Goal: Information Seeking & Learning: Learn about a topic

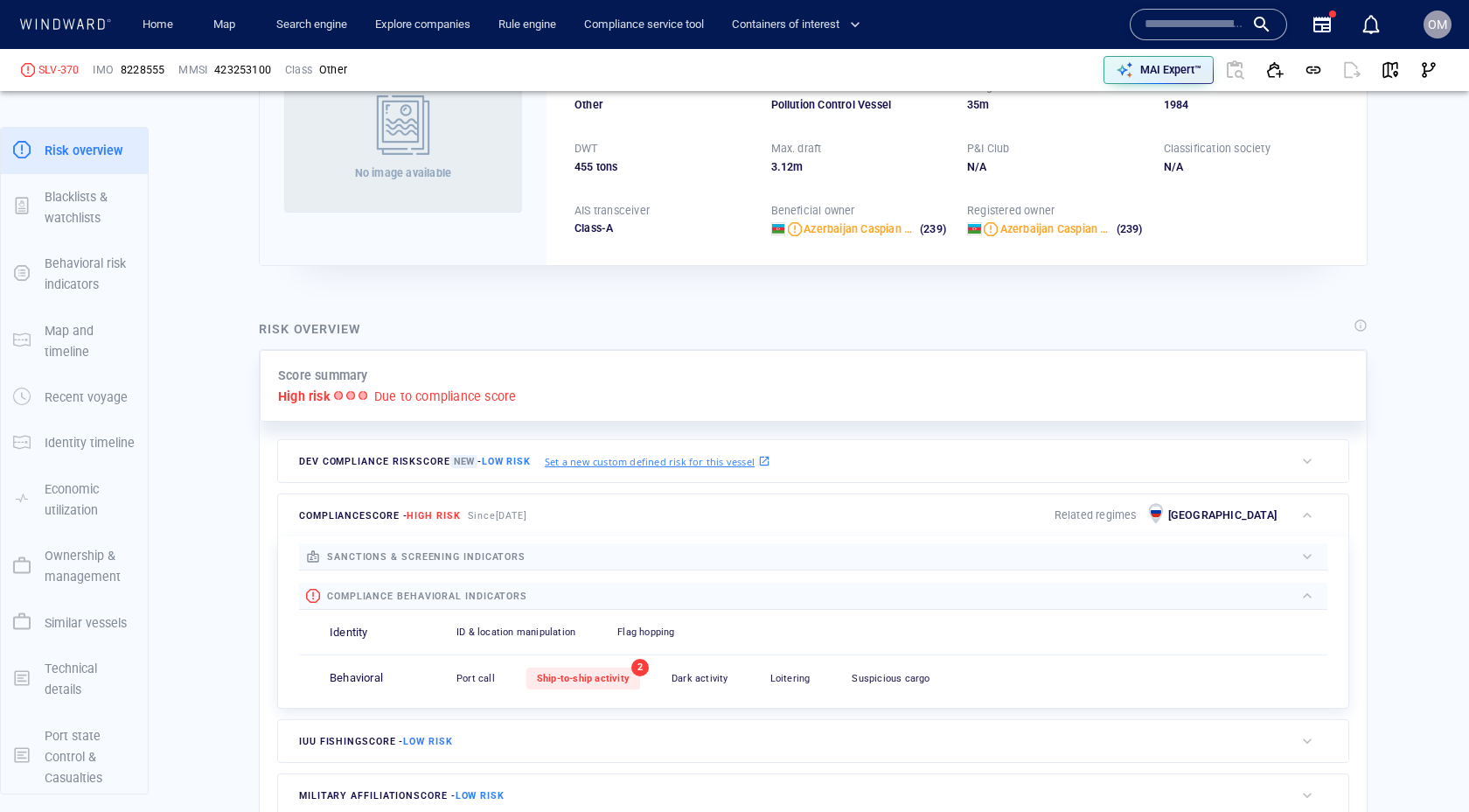
scroll to position [271, 0]
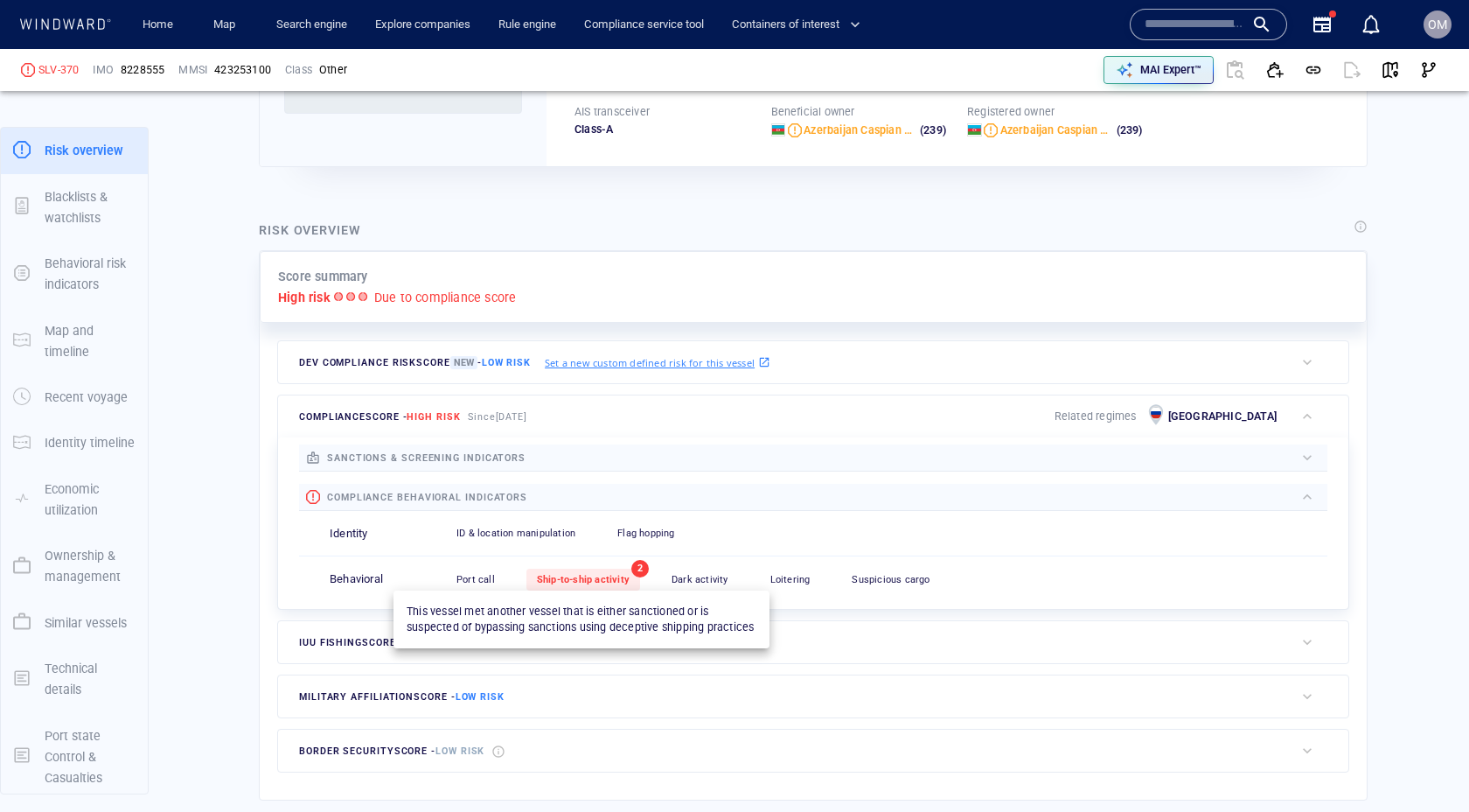
click at [615, 578] on span "Ship-to-ship activity" at bounding box center [583, 580] width 92 height 12
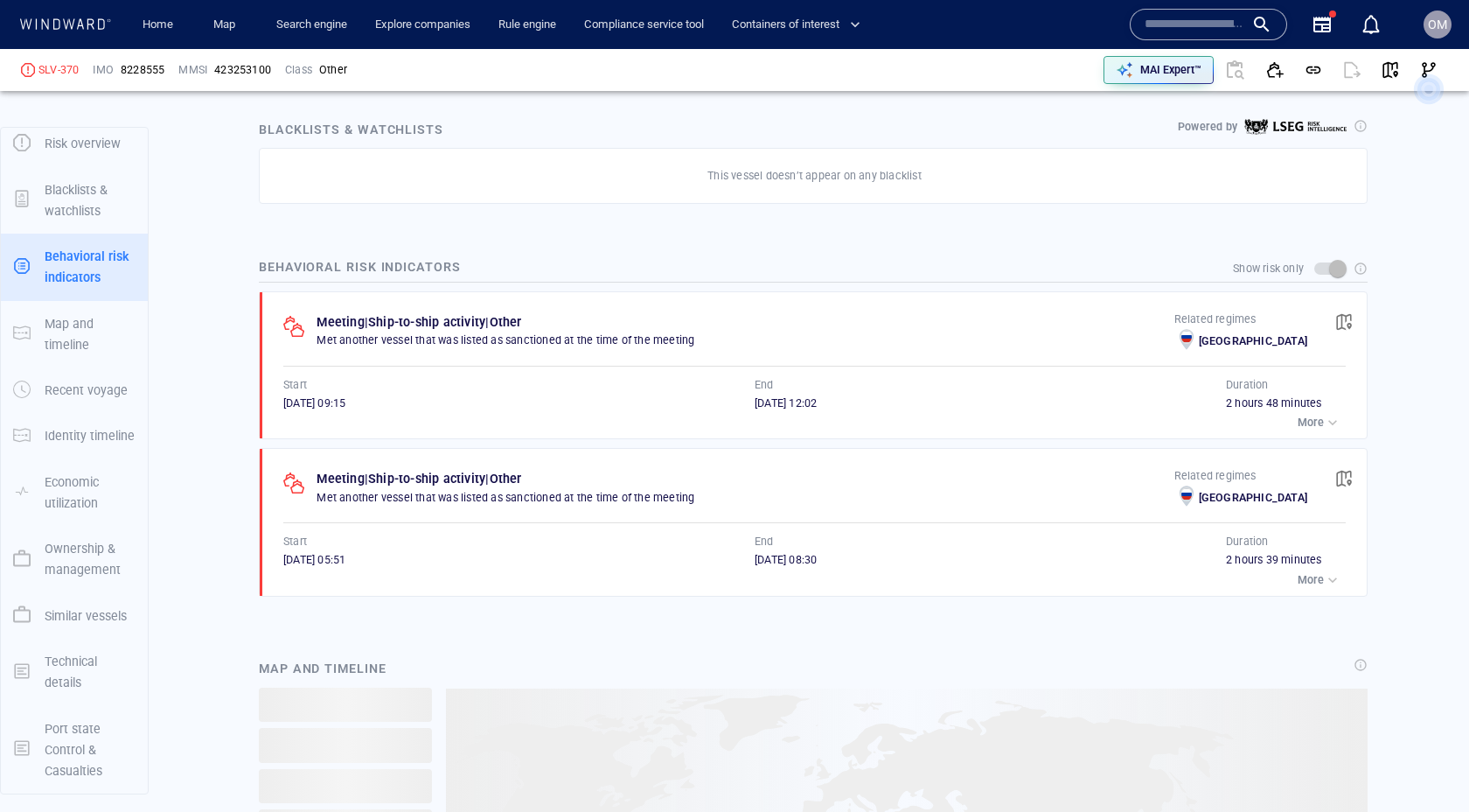
scroll to position [1004, 0]
click at [1320, 582] on p "More" at bounding box center [1310, 581] width 26 height 15
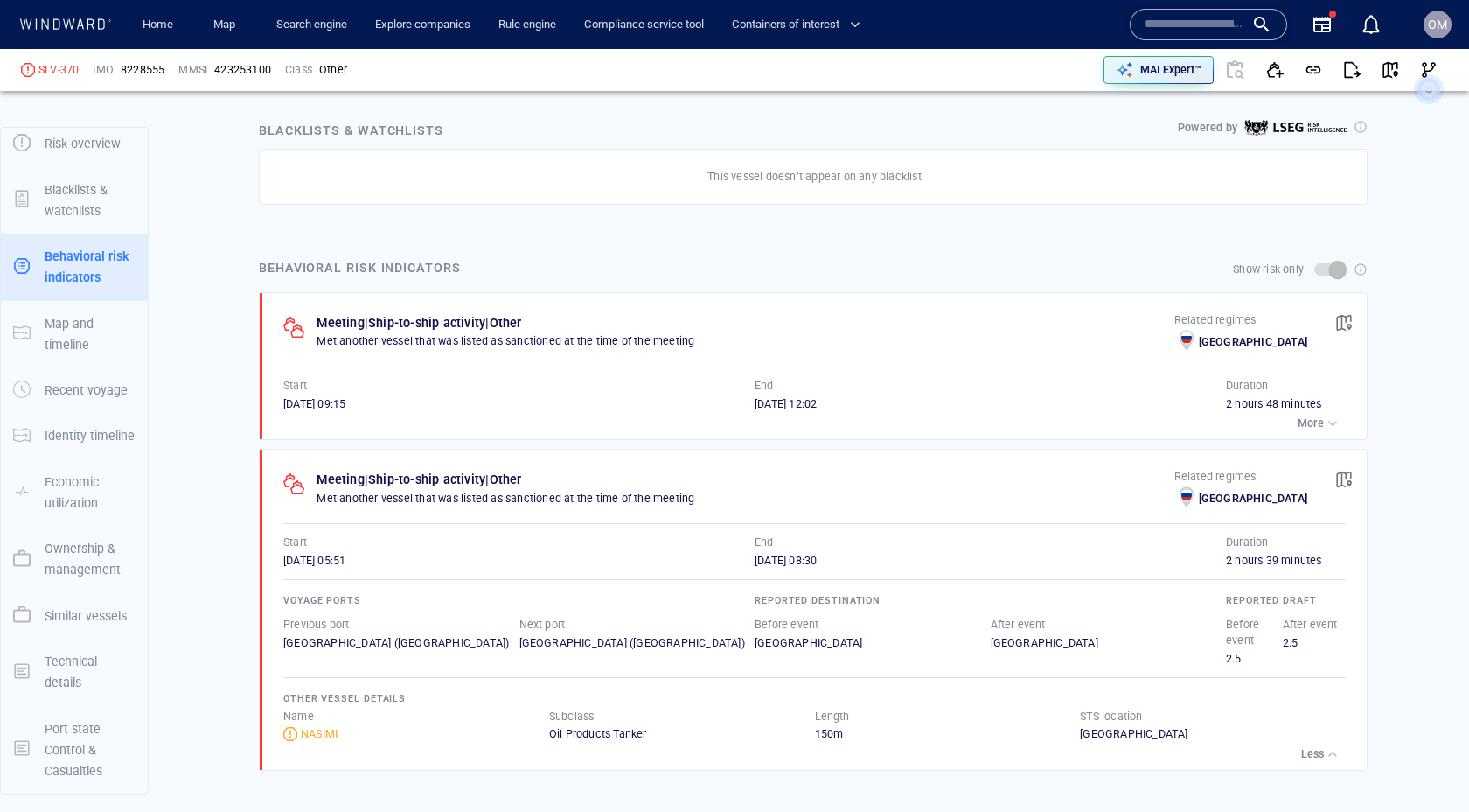
scroll to position [6509, 0]
click at [1312, 422] on p "More" at bounding box center [1310, 423] width 26 height 15
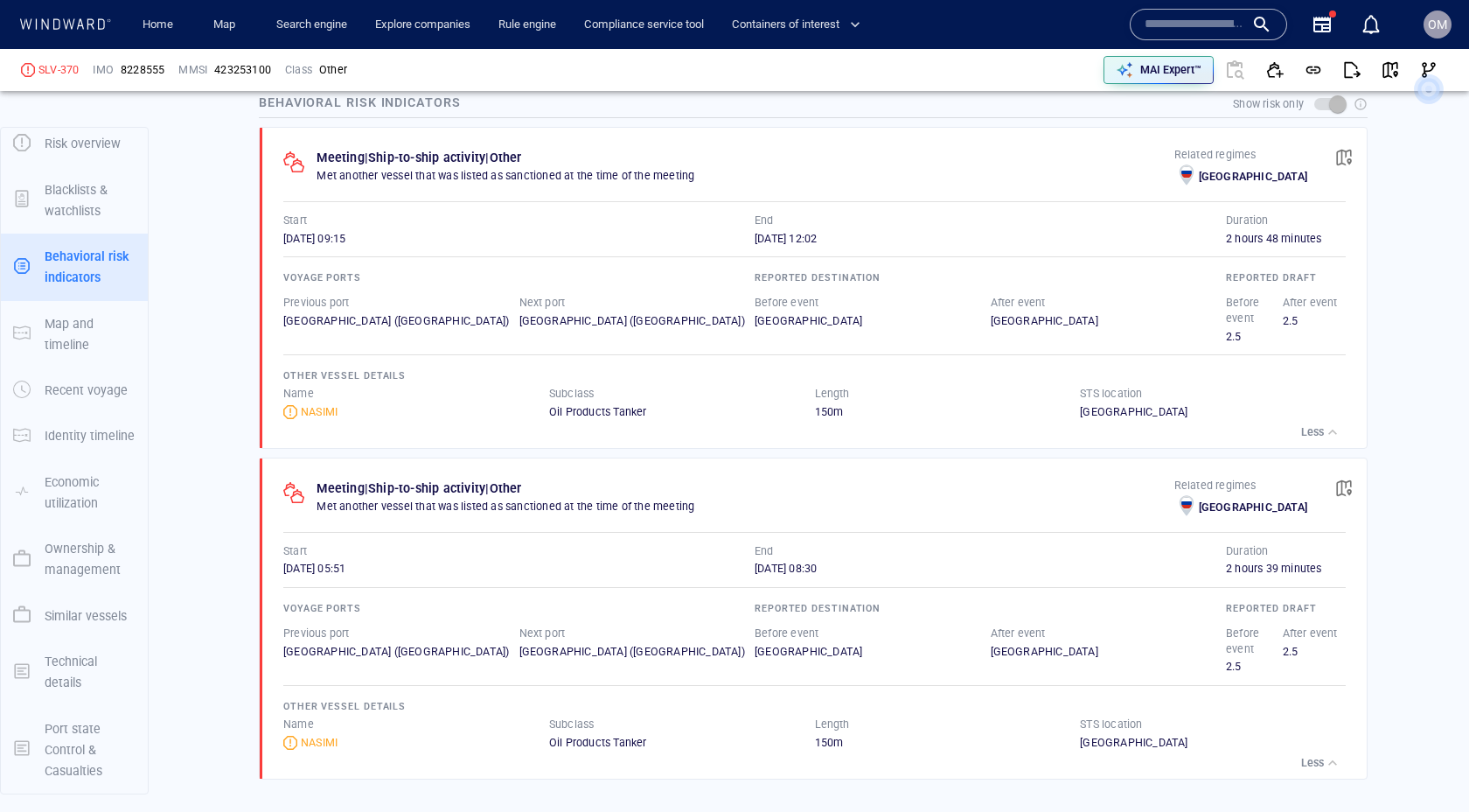
scroll to position [1206, 0]
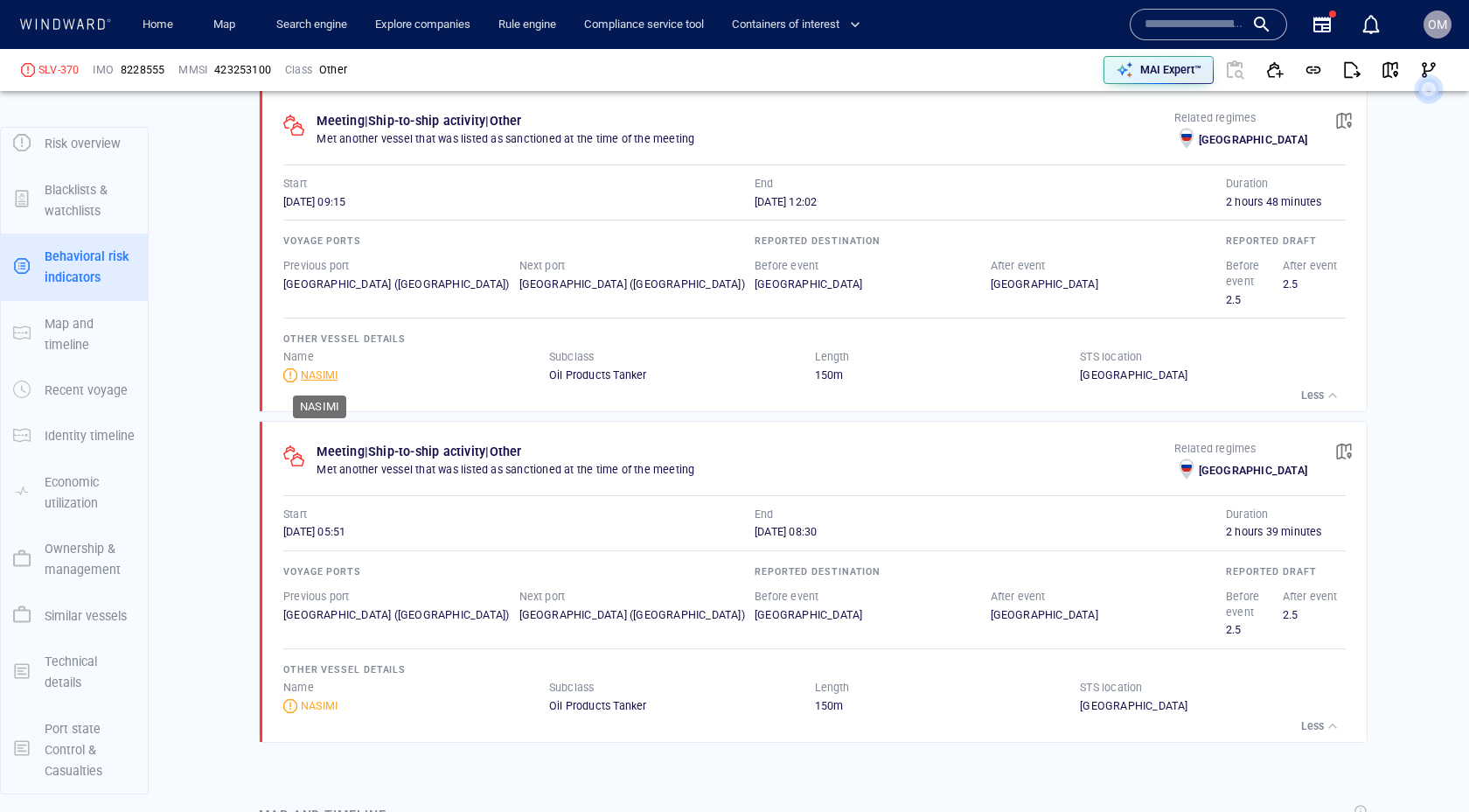
click at [328, 376] on div "NASIMI" at bounding box center [319, 375] width 37 height 15
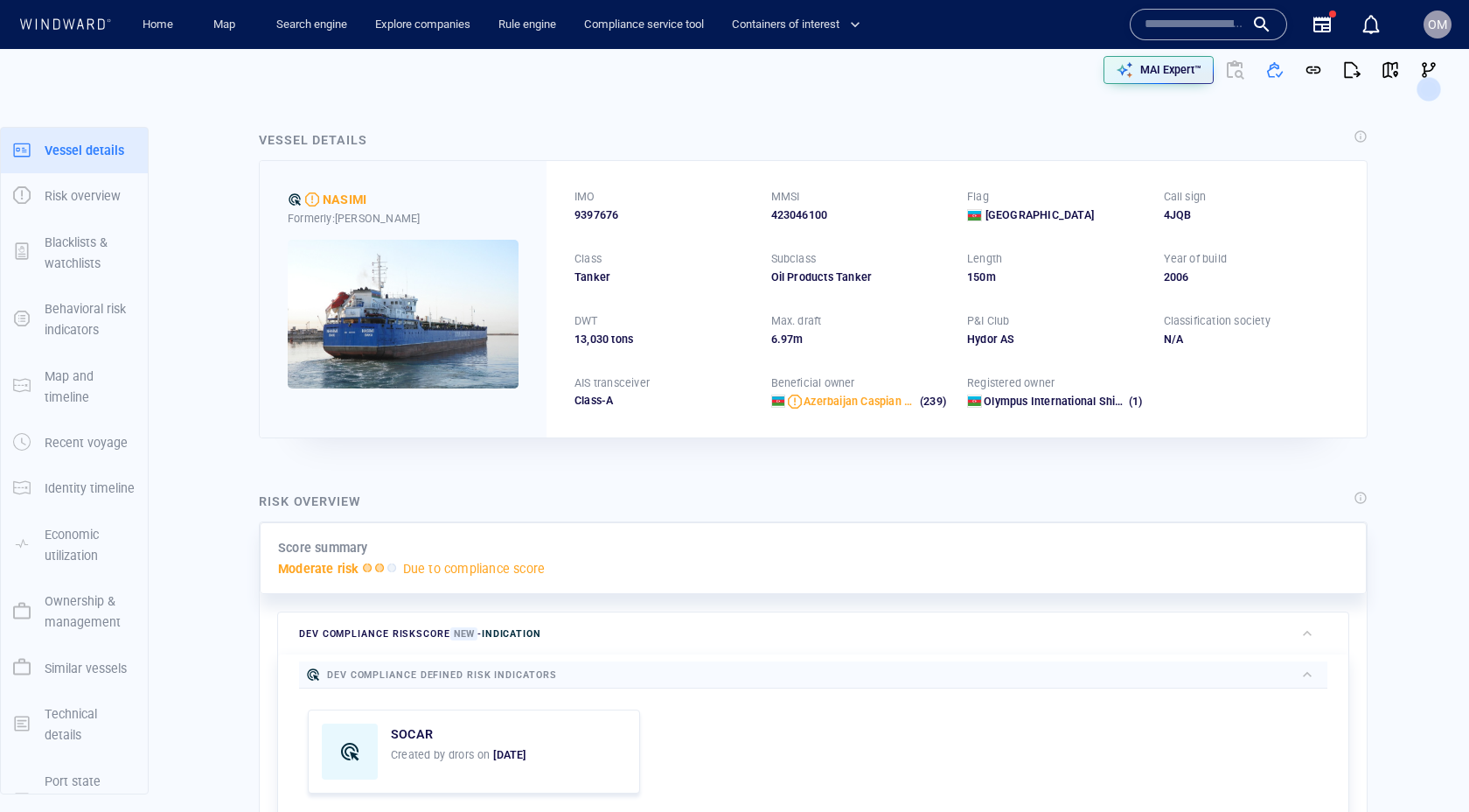
click at [610, 223] on div "IMO 9397676 MMSI 423046100 Flag Azerbaijan Call sign 4JQB Class Tanker Subclass…" at bounding box center [957, 299] width 821 height 275
click at [612, 213] on span "9397676" at bounding box center [596, 215] width 43 height 15
copy span "9397676"
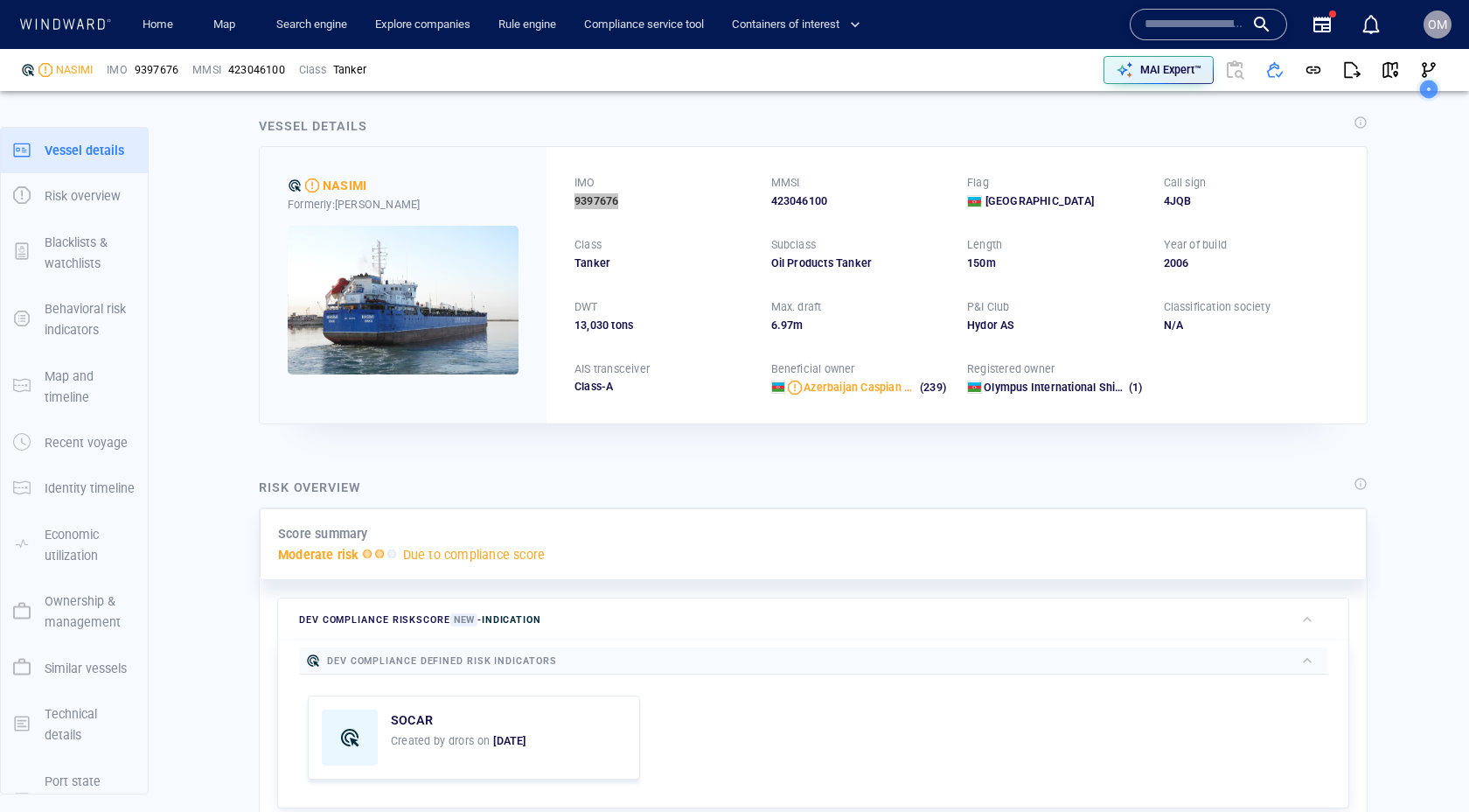
scroll to position [14, 0]
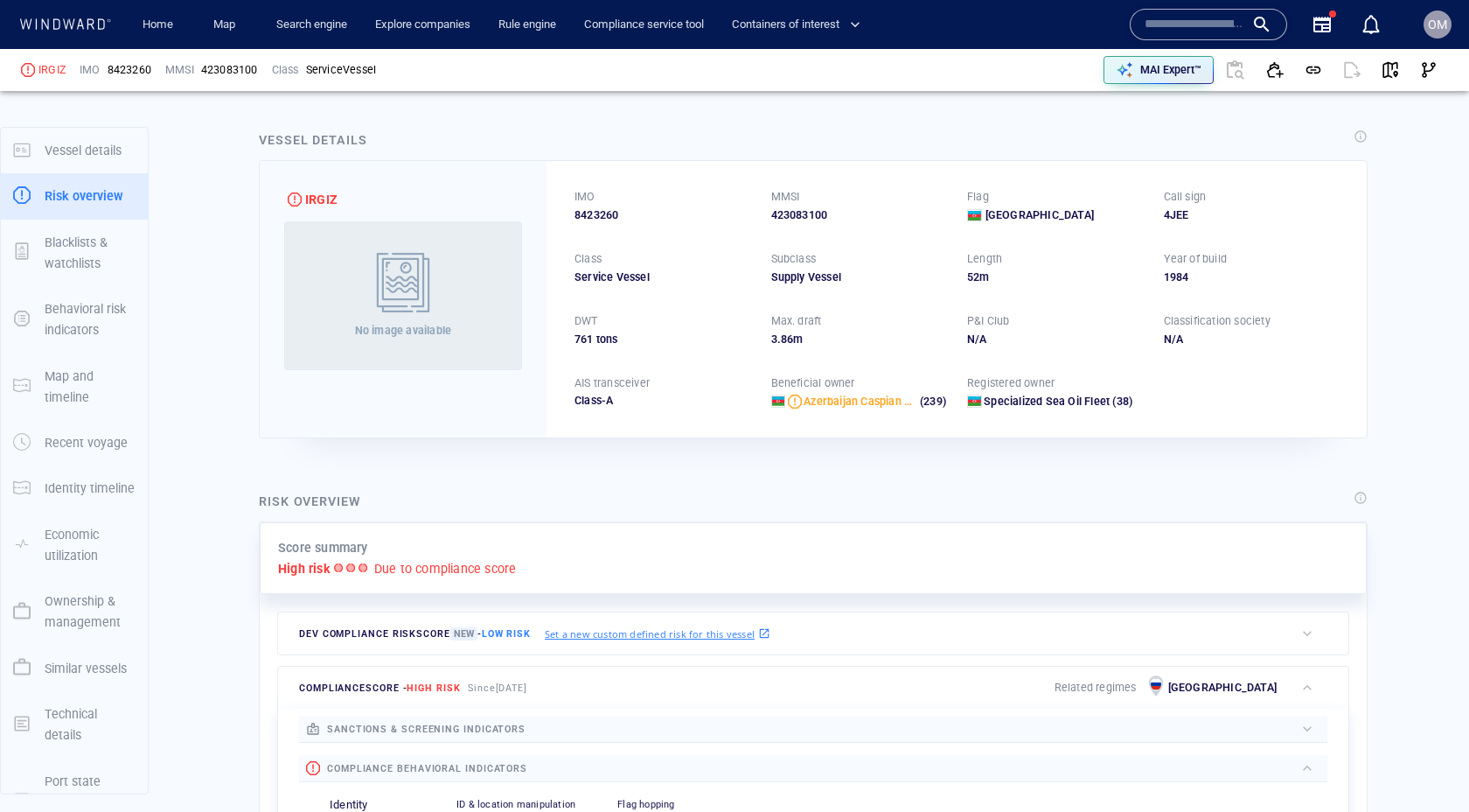
scroll to position [45, 0]
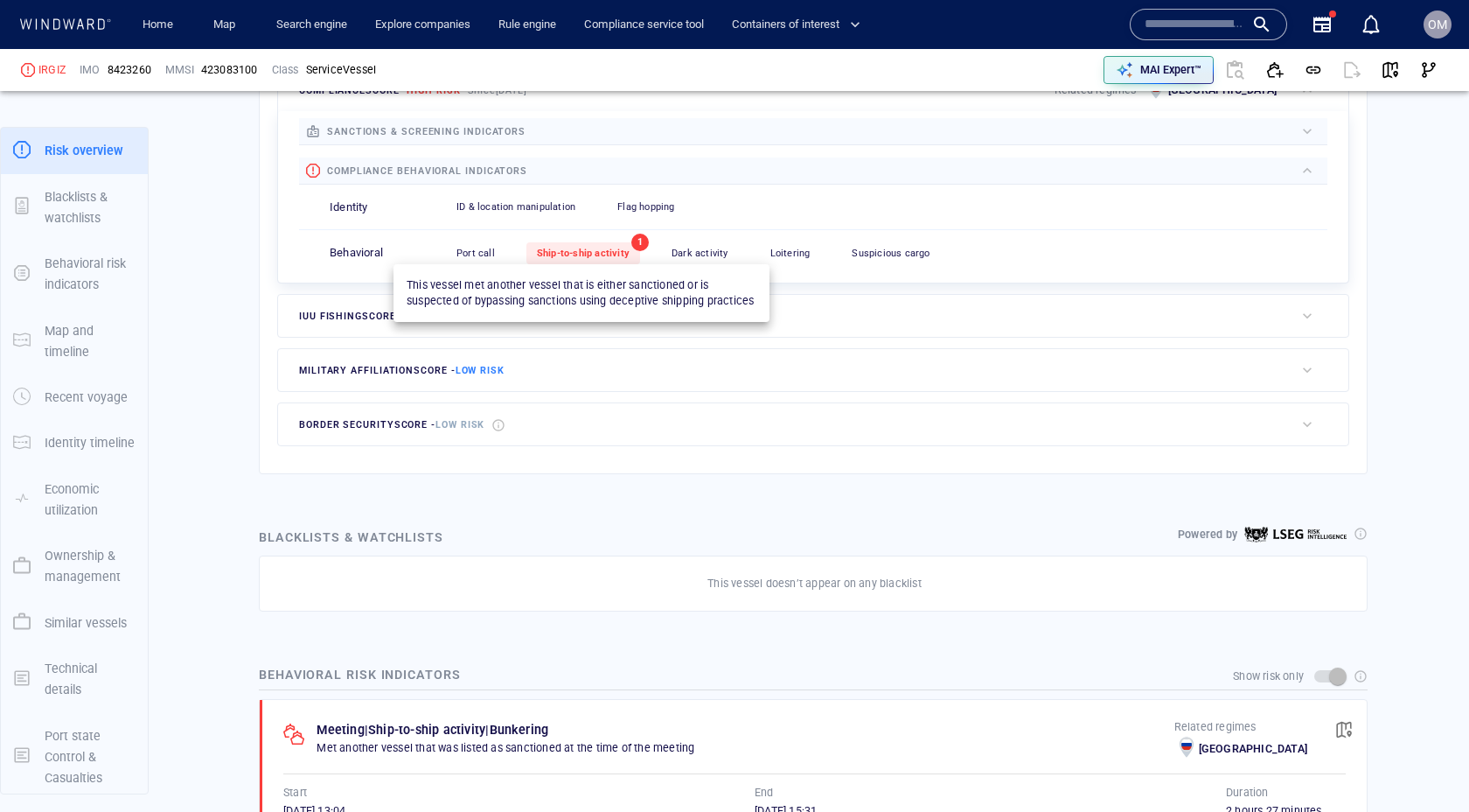
click at [593, 249] on span "Ship-to-ship activity" at bounding box center [583, 253] width 92 height 12
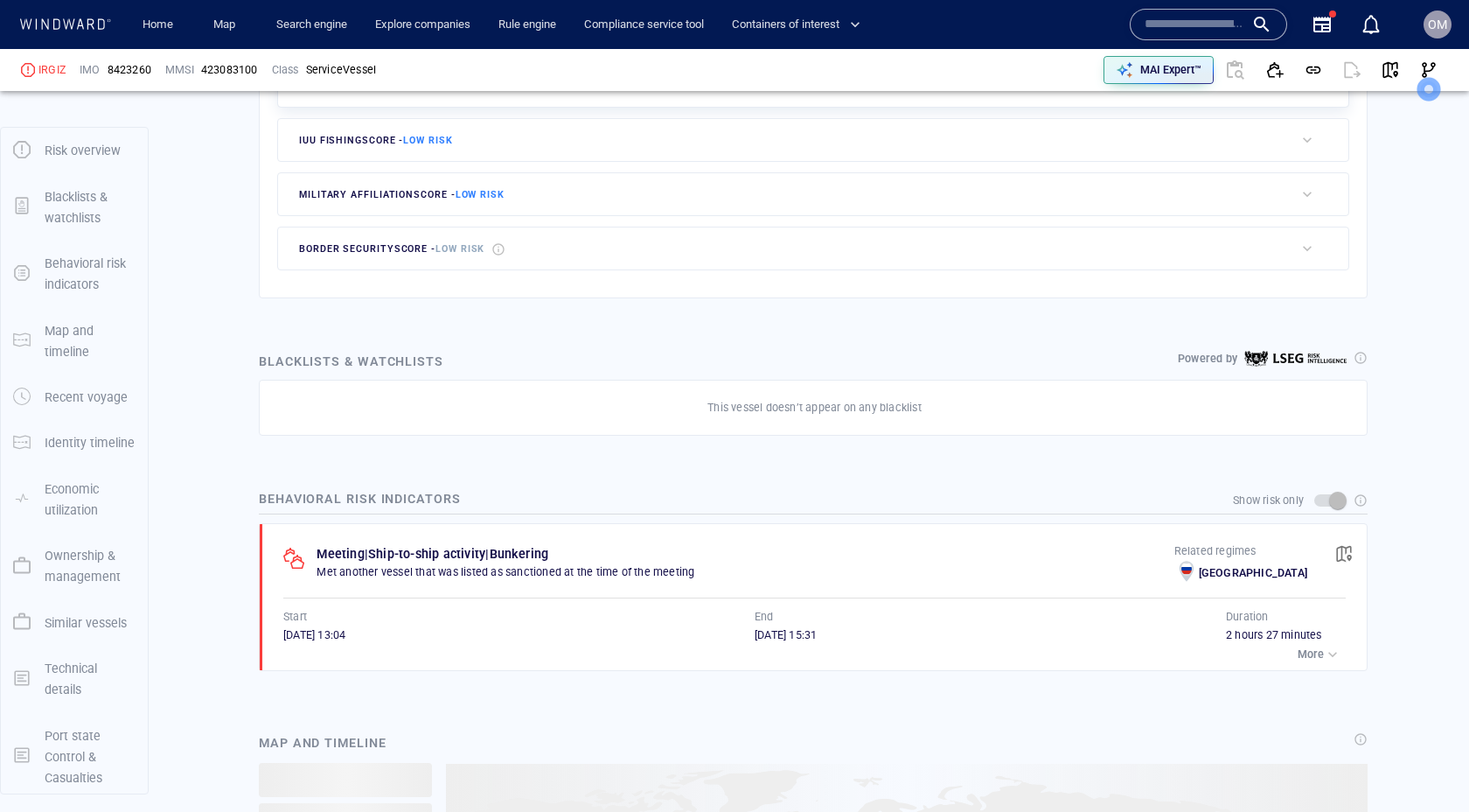
scroll to position [53, 0]
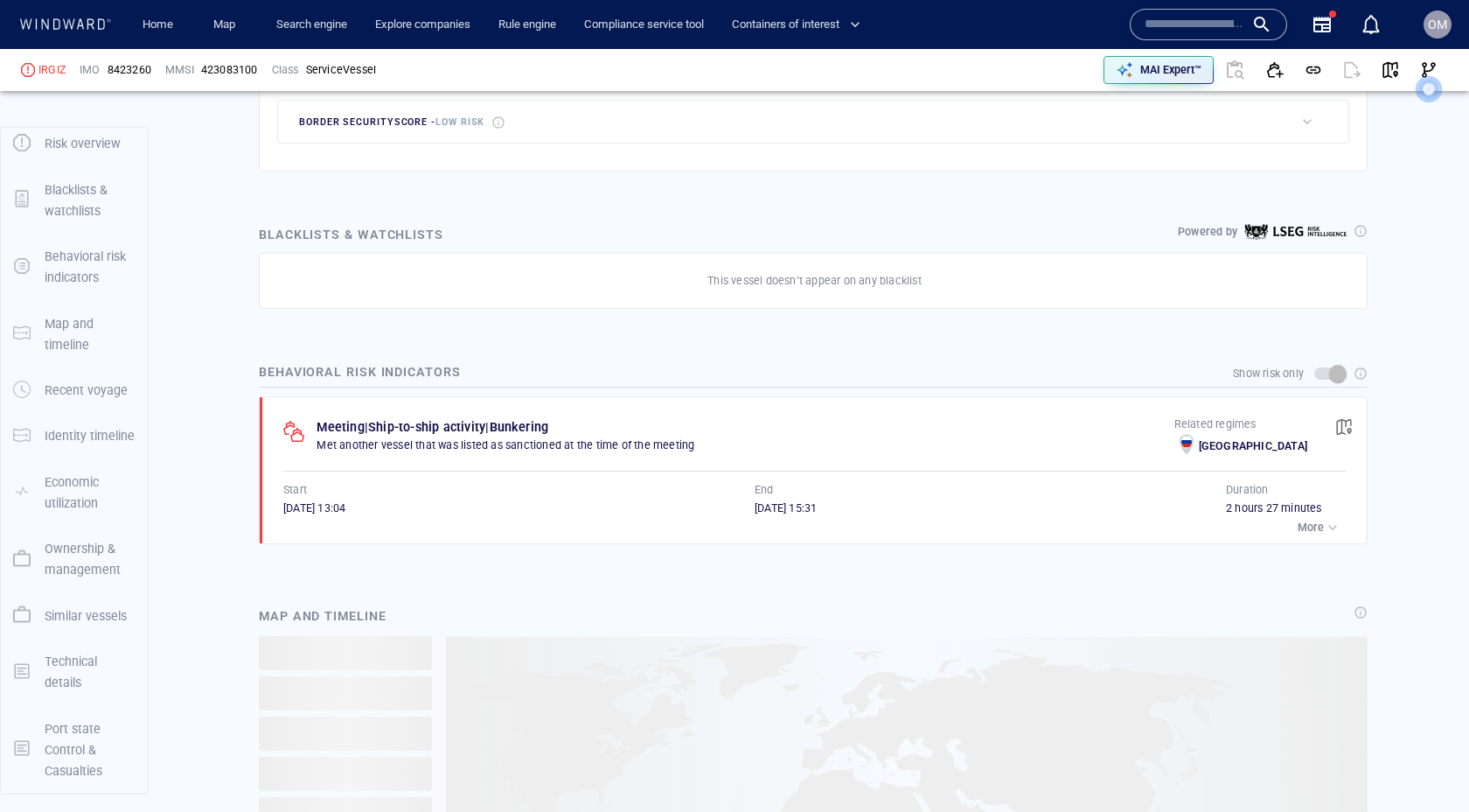
scroll to position [903, 0]
click at [1316, 517] on p "More" at bounding box center [1310, 525] width 26 height 15
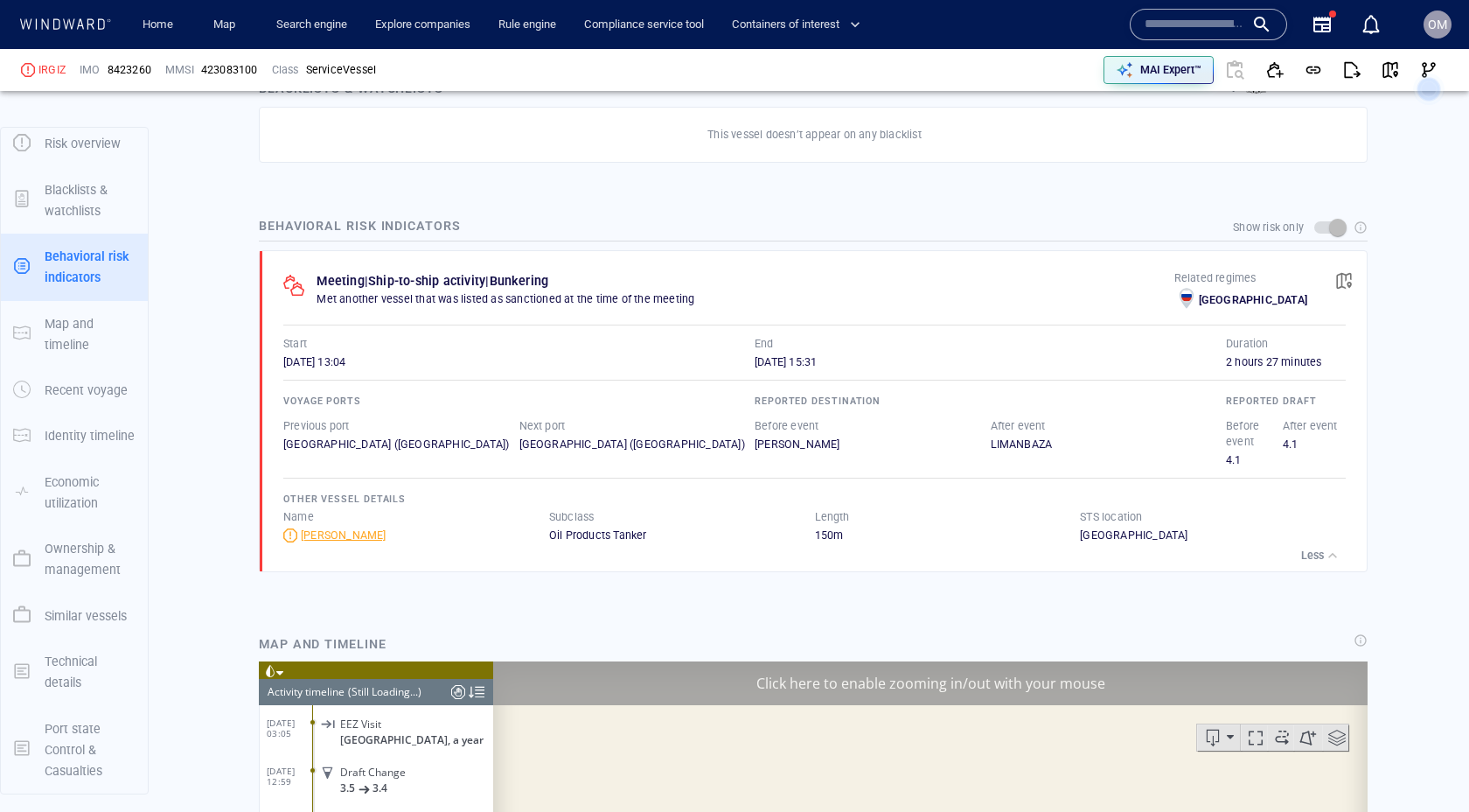
scroll to position [7615, 0]
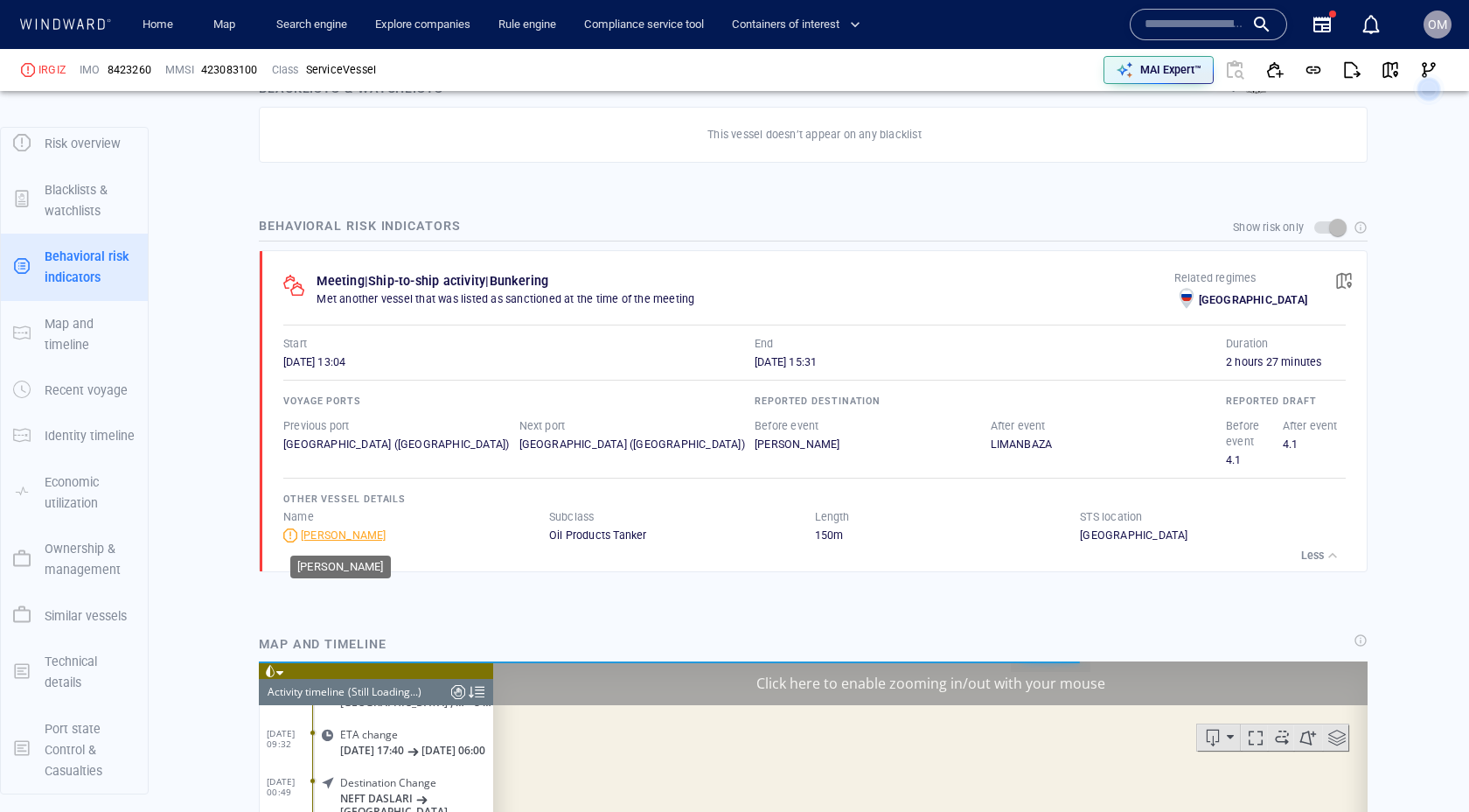
click at [344, 534] on div "SHAH ISMAYIL KHATAI" at bounding box center [343, 535] width 86 height 15
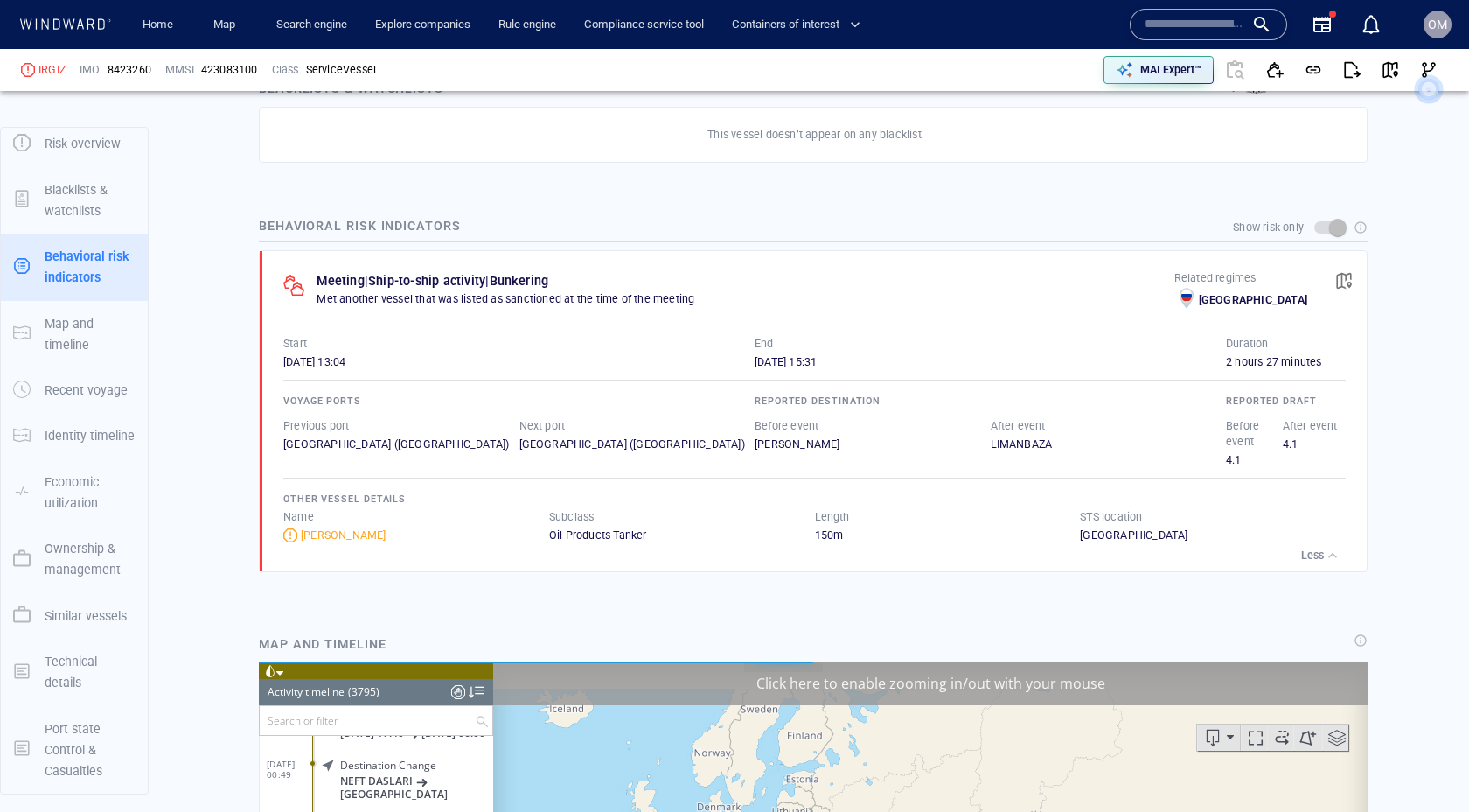
scroll to position [182317, 0]
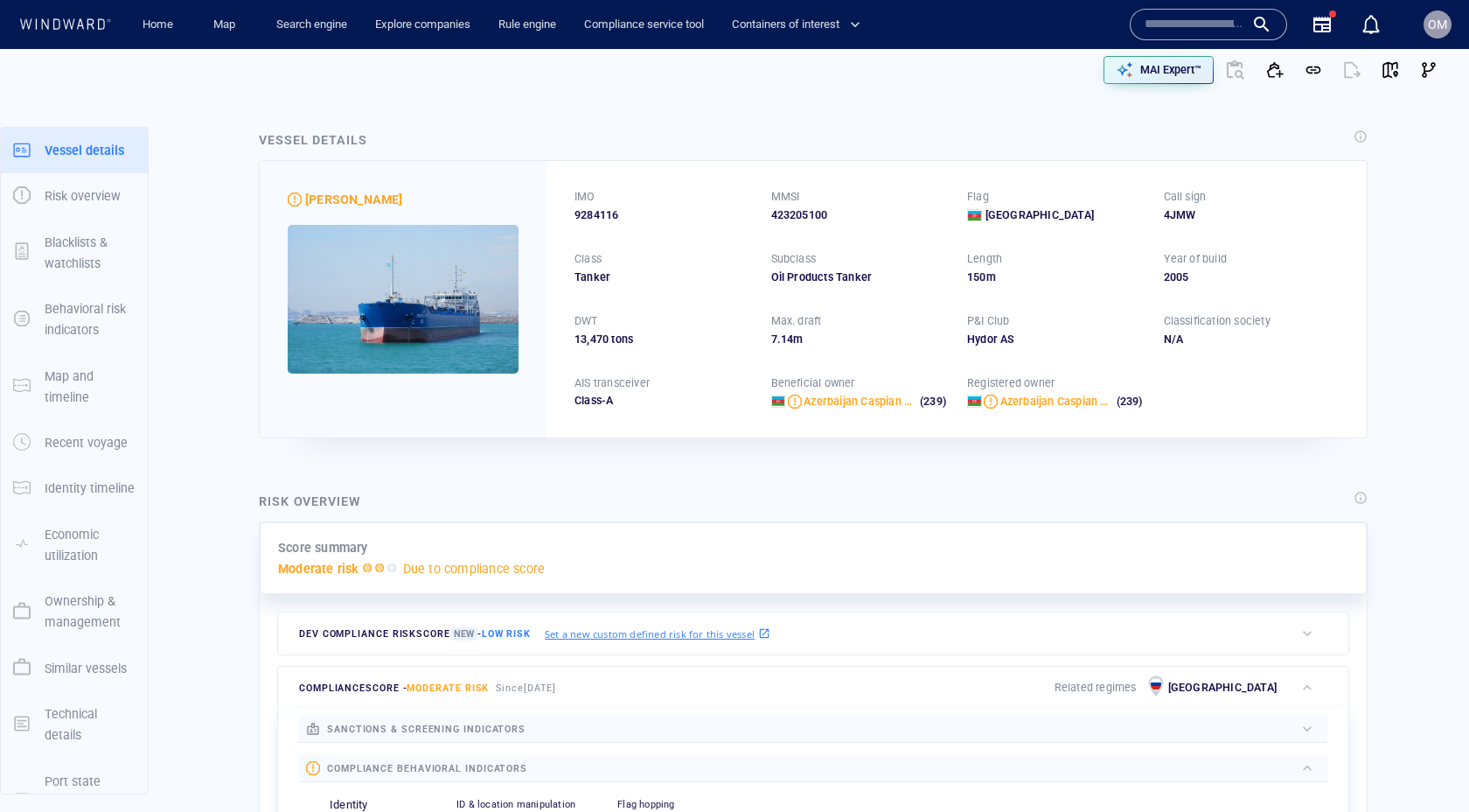
click at [598, 212] on span "9284116" at bounding box center [596, 215] width 43 height 15
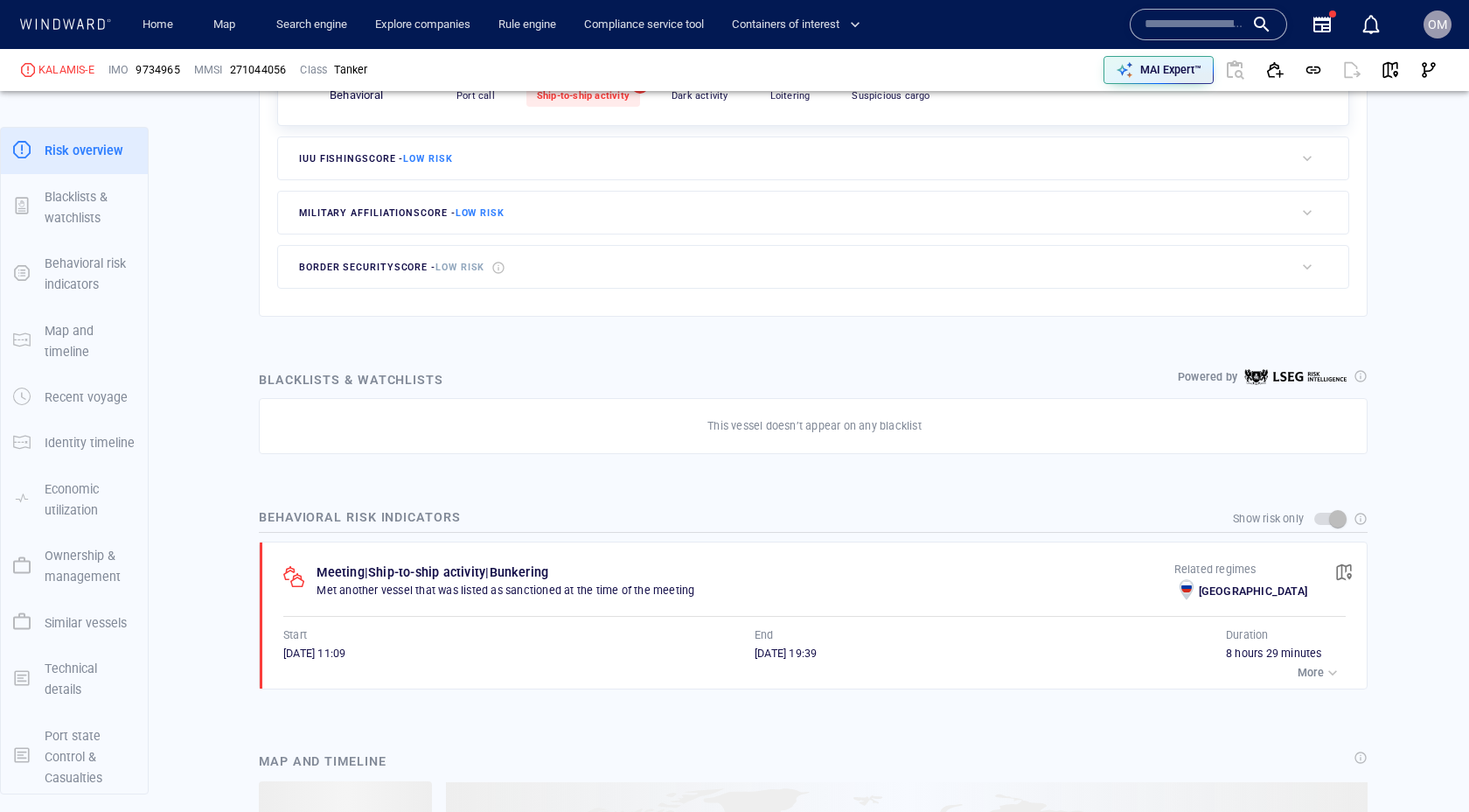
scroll to position [519, 0]
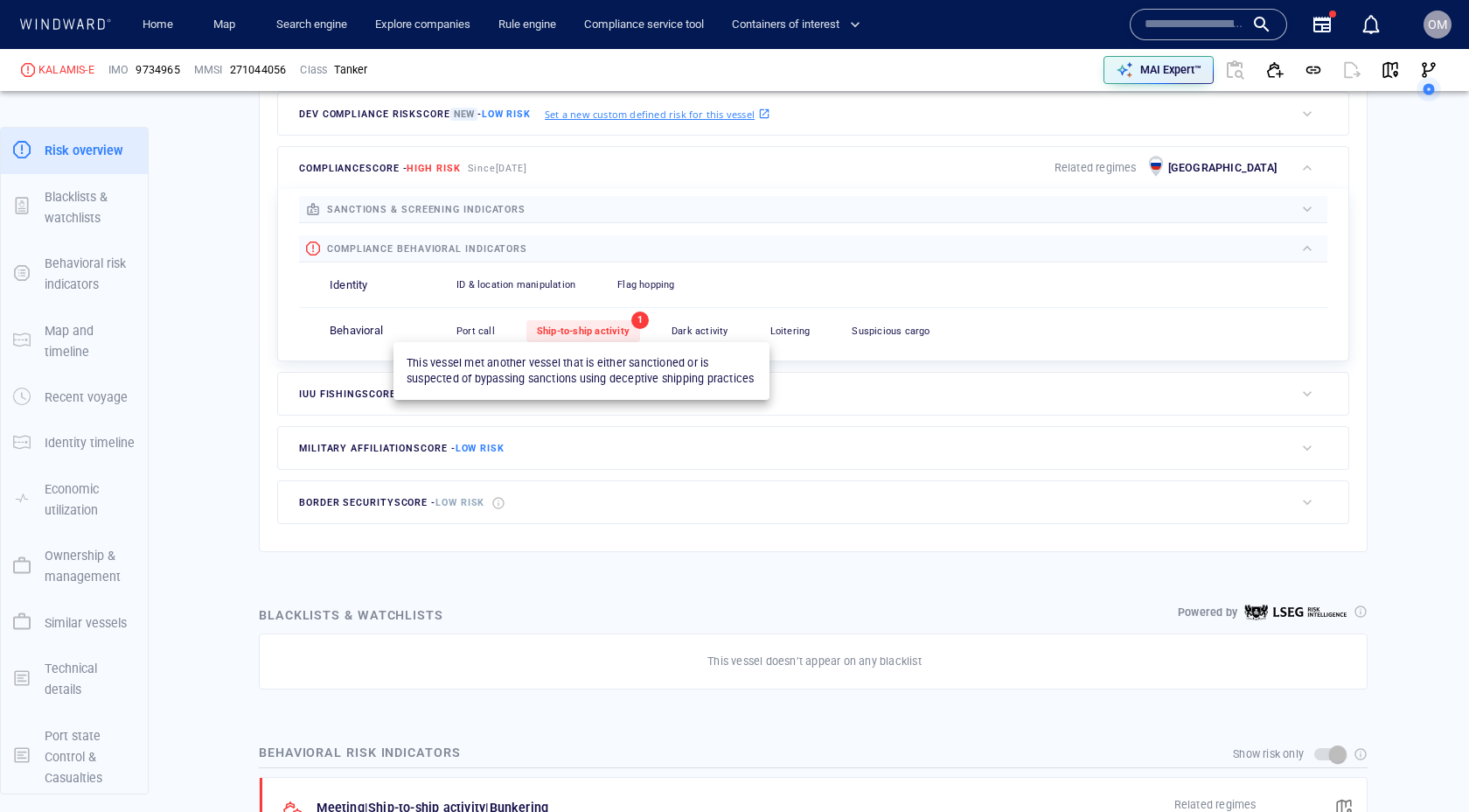
click at [580, 333] on span "Ship-to-ship activity" at bounding box center [583, 331] width 92 height 12
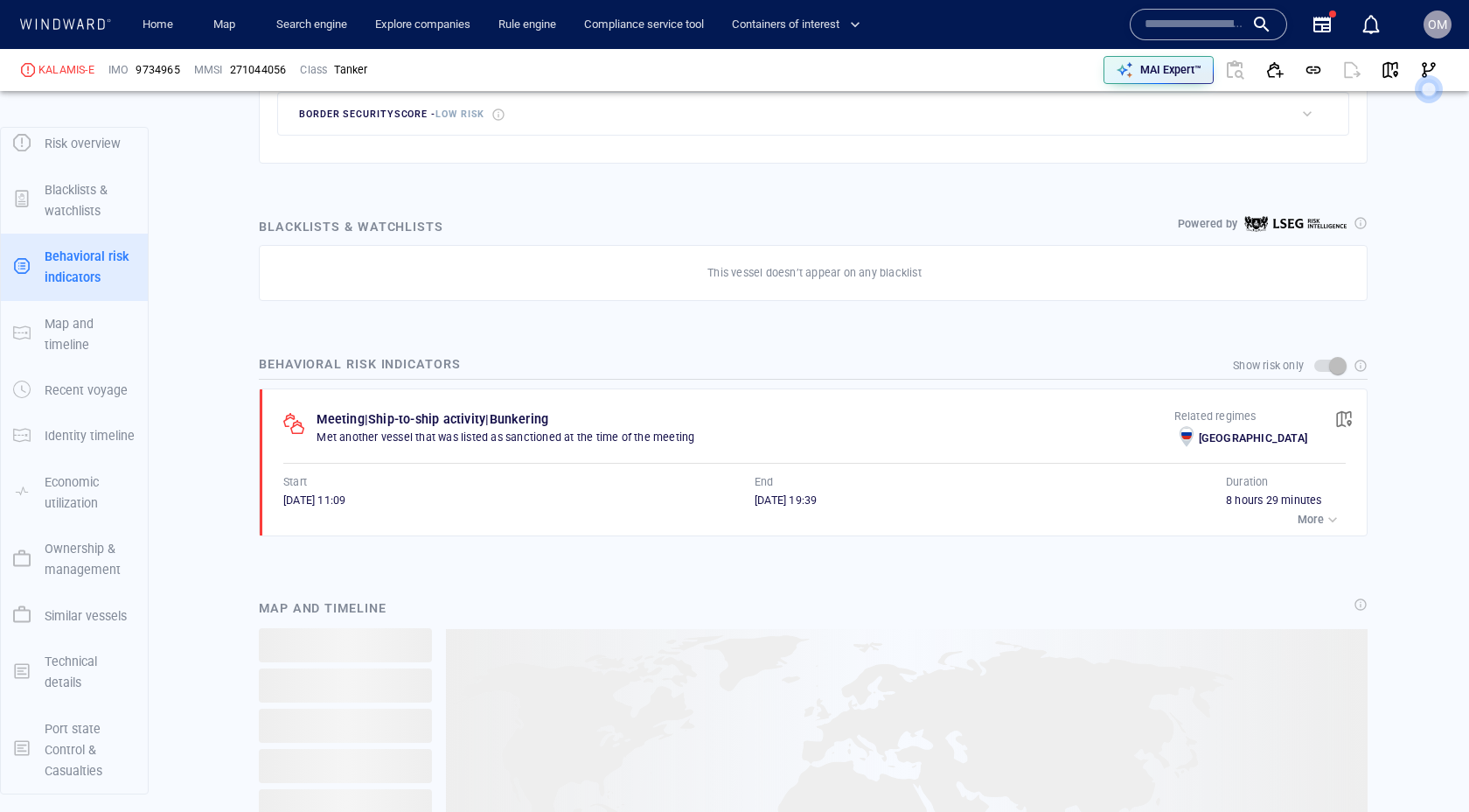
scroll to position [922, 0]
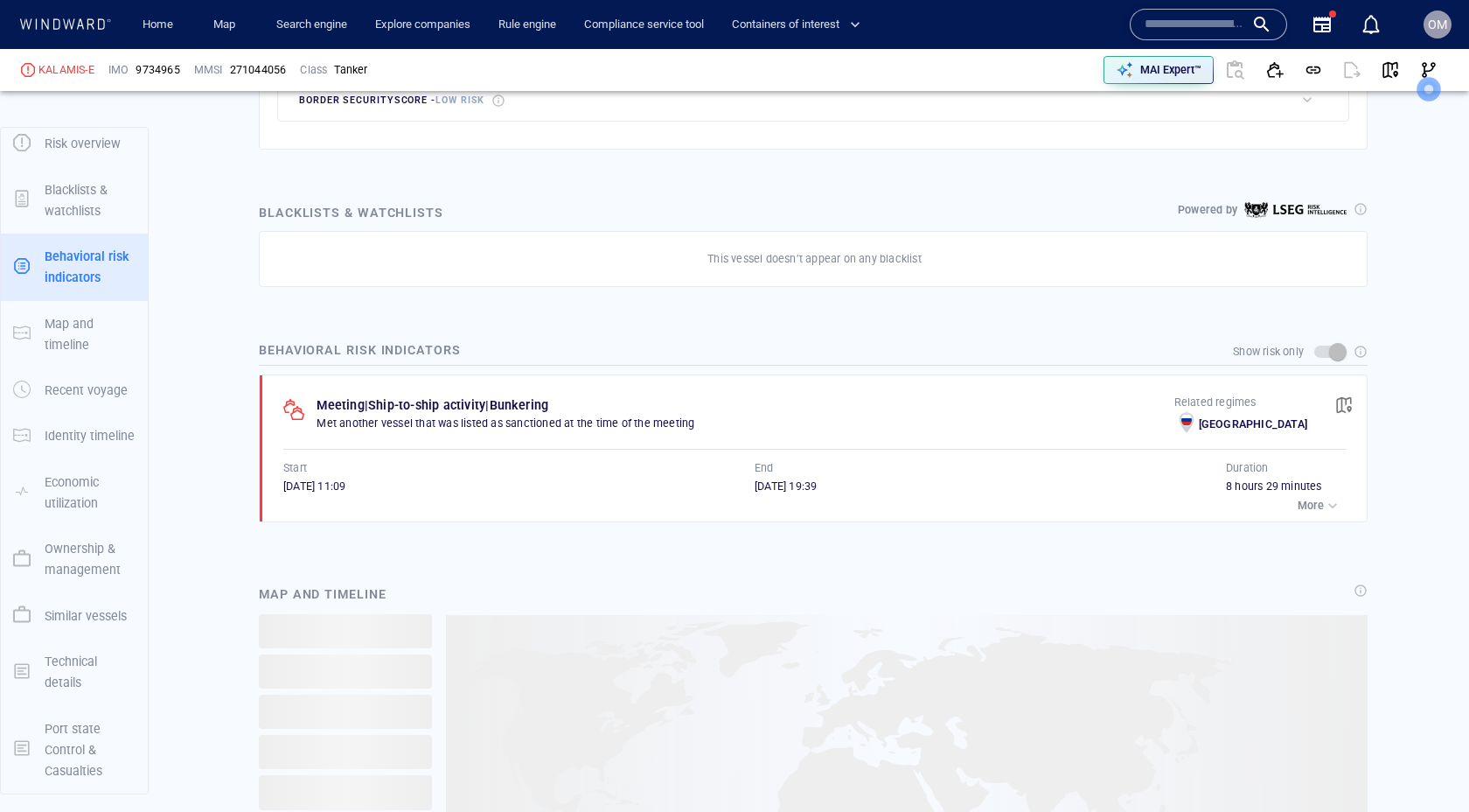
click at [1327, 508] on div "button" at bounding box center [1333, 506] width 17 height 17
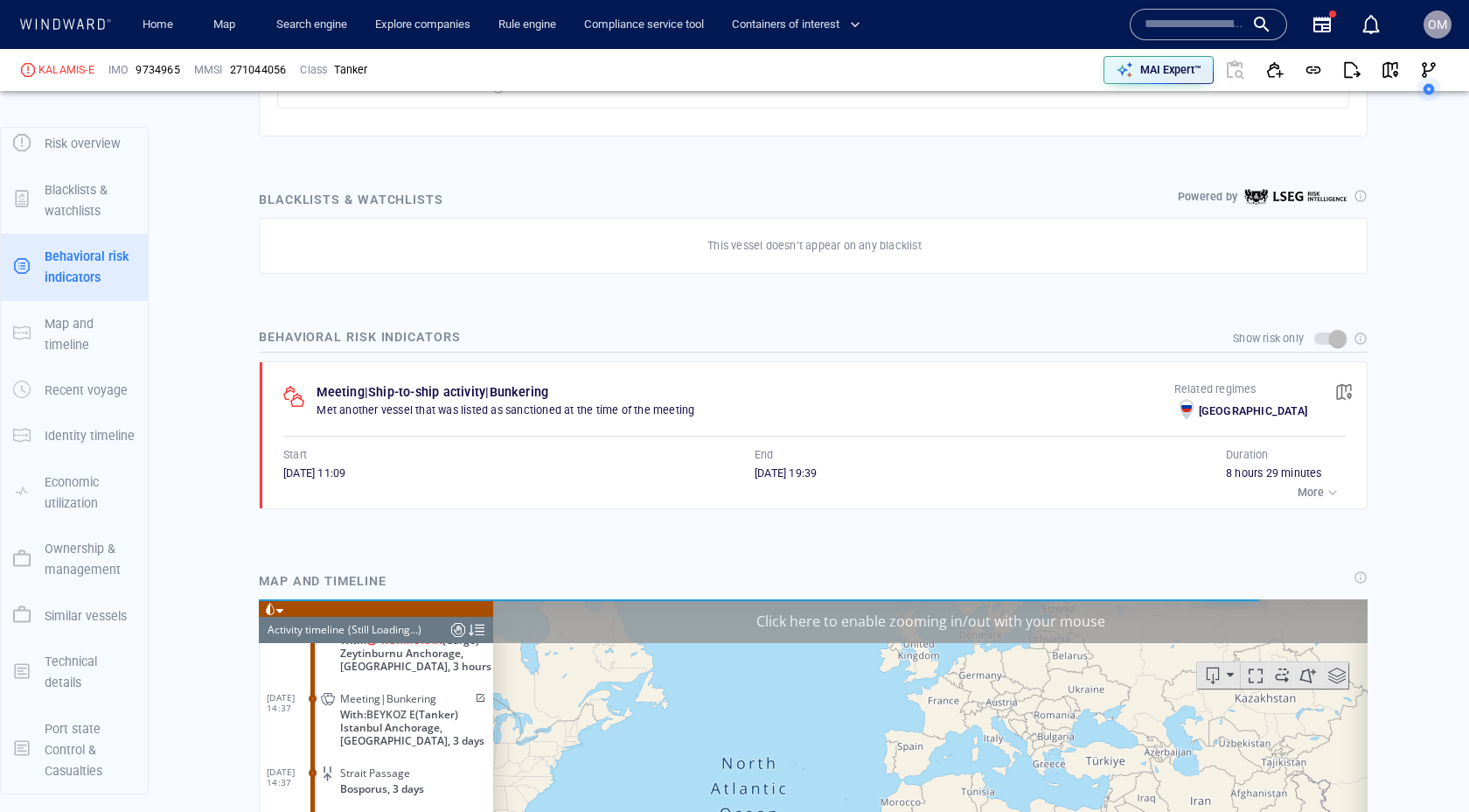
scroll to position [18110, 0]
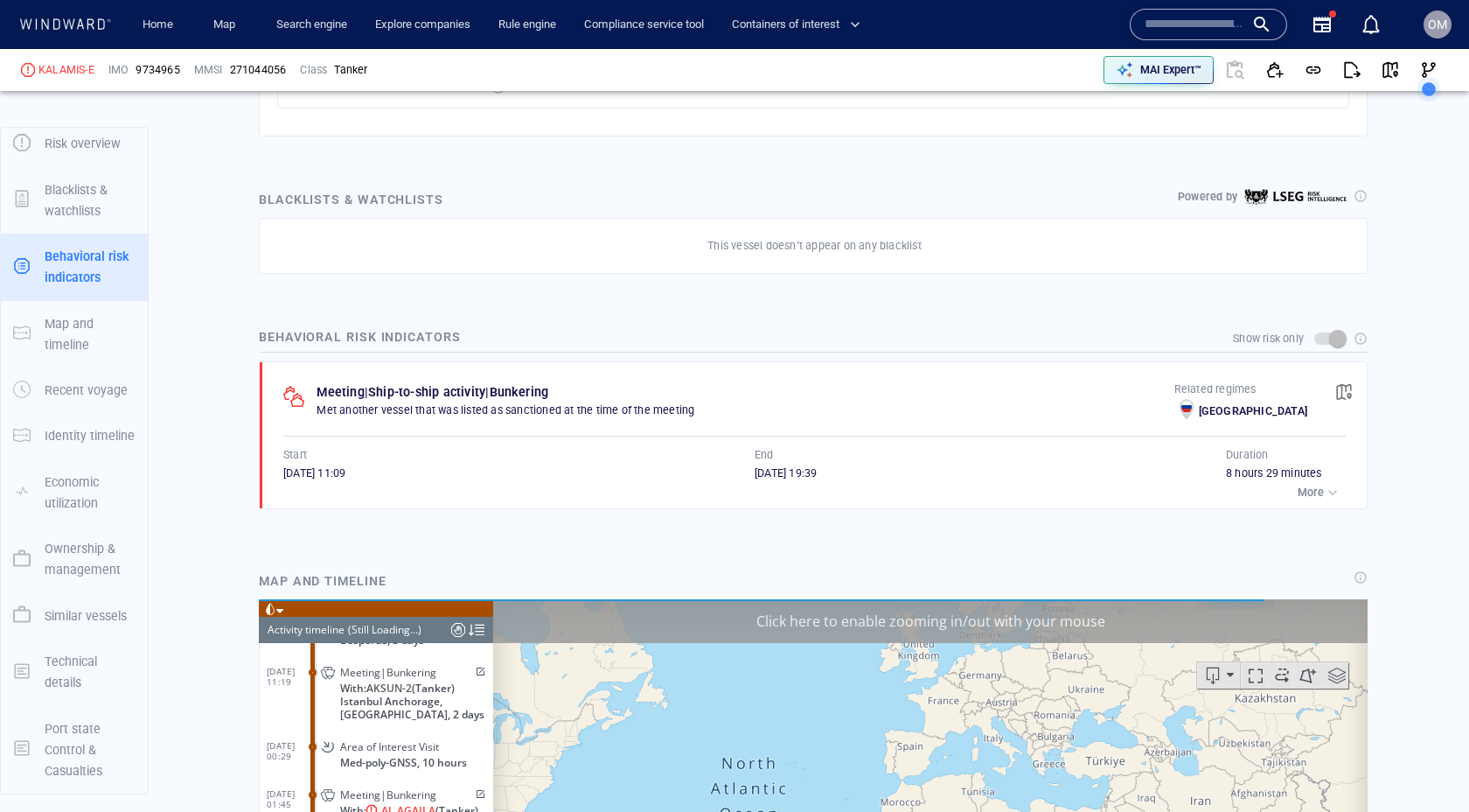
click at [1317, 491] on p "More" at bounding box center [1310, 492] width 26 height 15
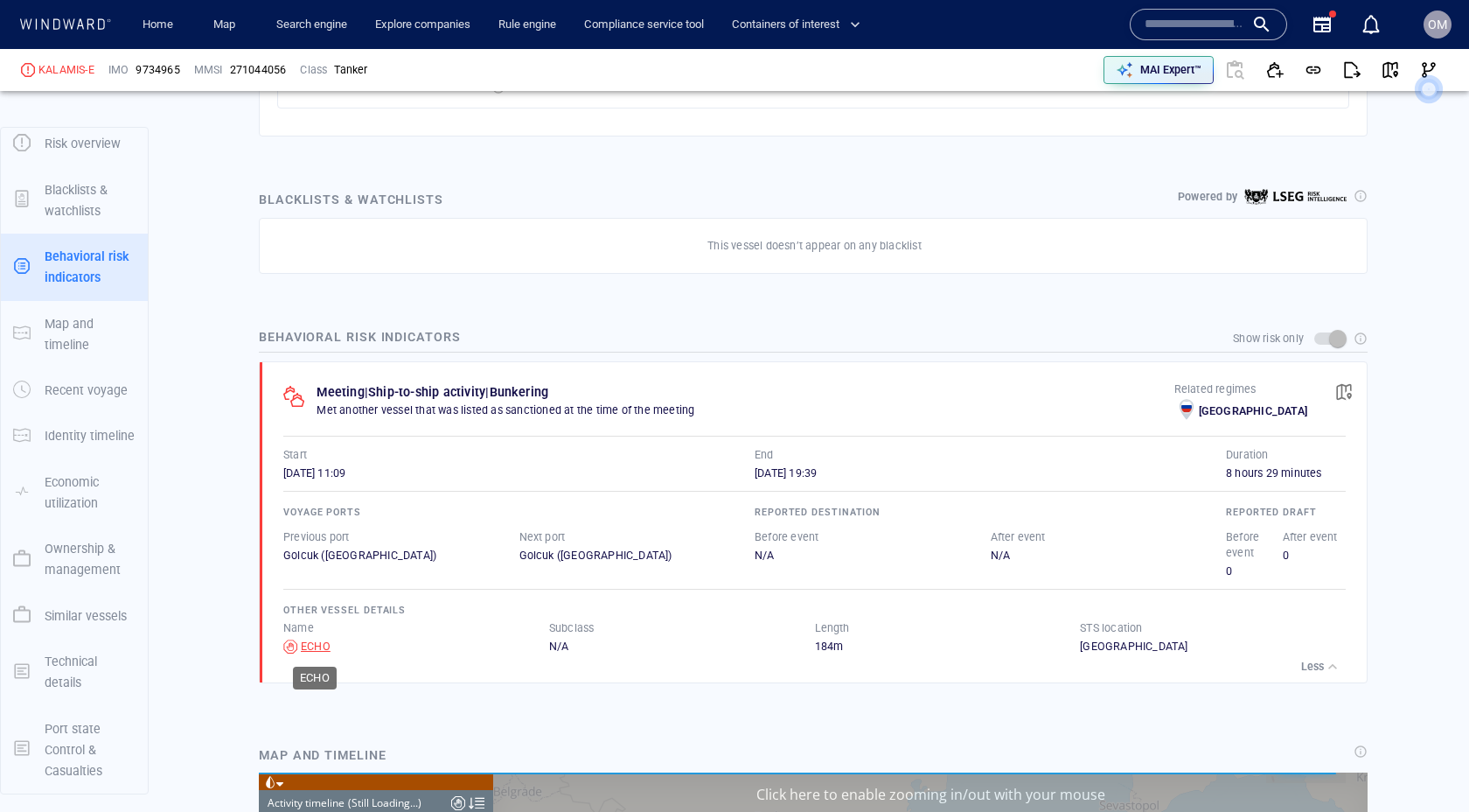
click at [307, 645] on div "ECHO" at bounding box center [315, 646] width 30 height 15
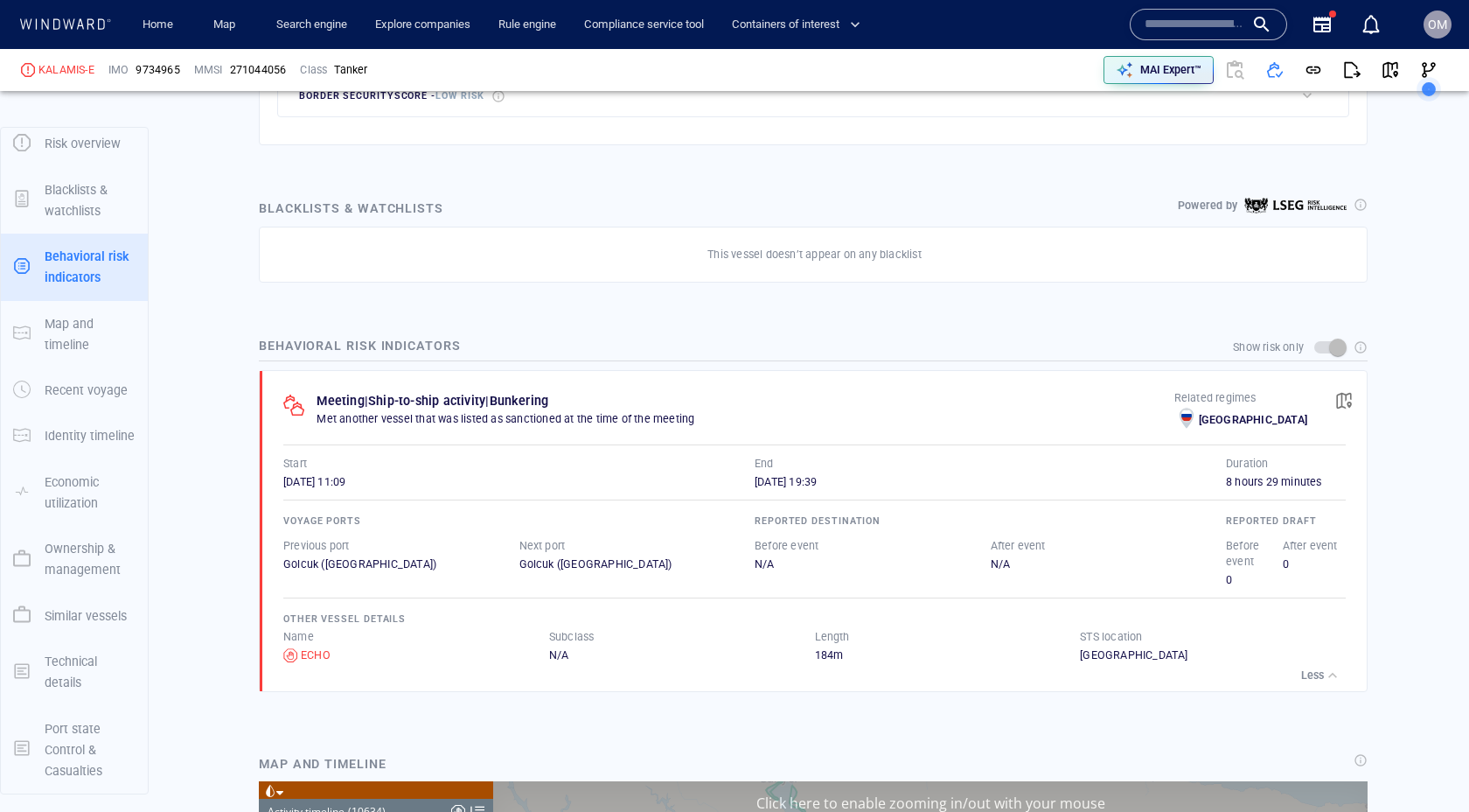
scroll to position [954, 0]
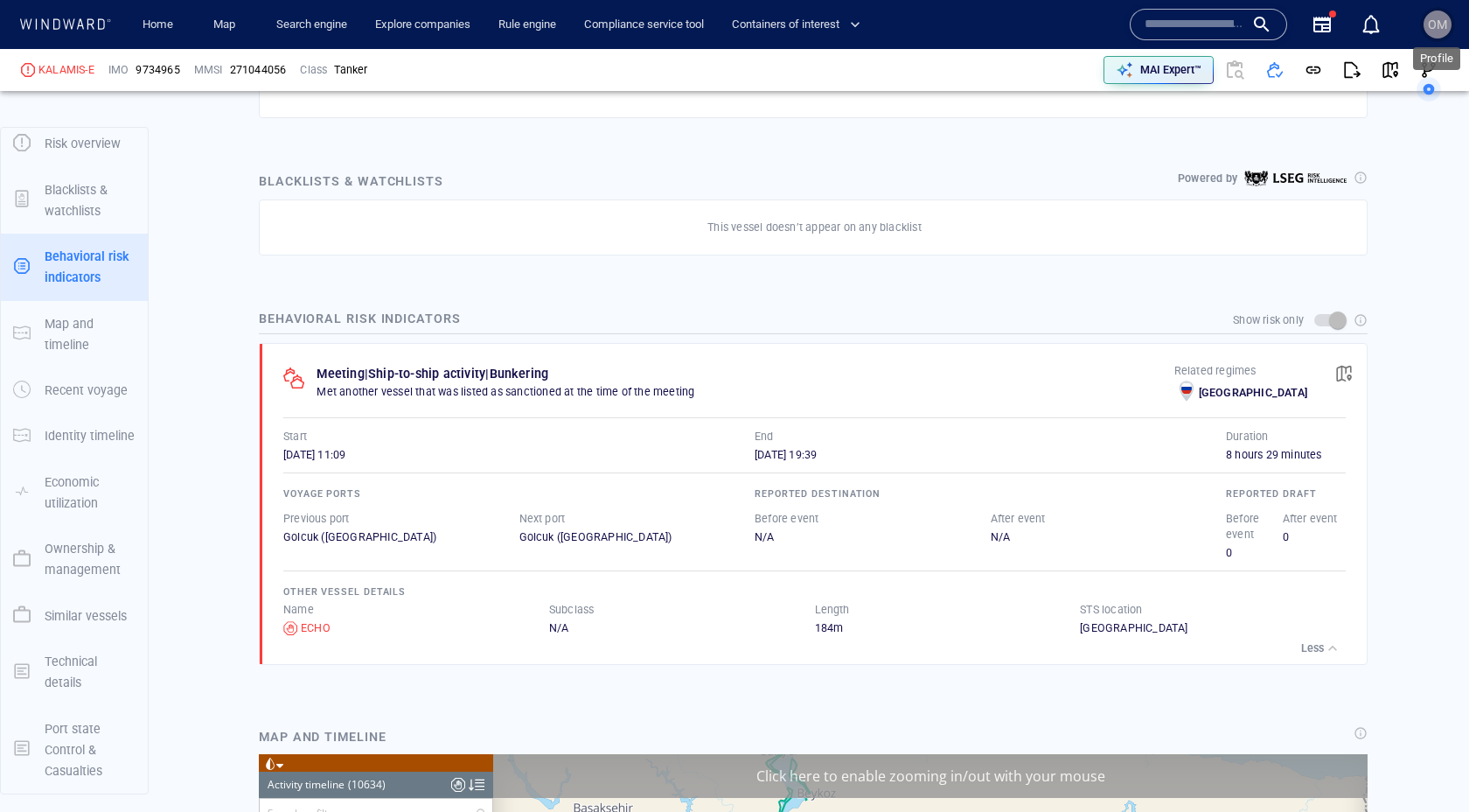
click at [1433, 23] on span "OM" at bounding box center [1438, 24] width 19 height 14
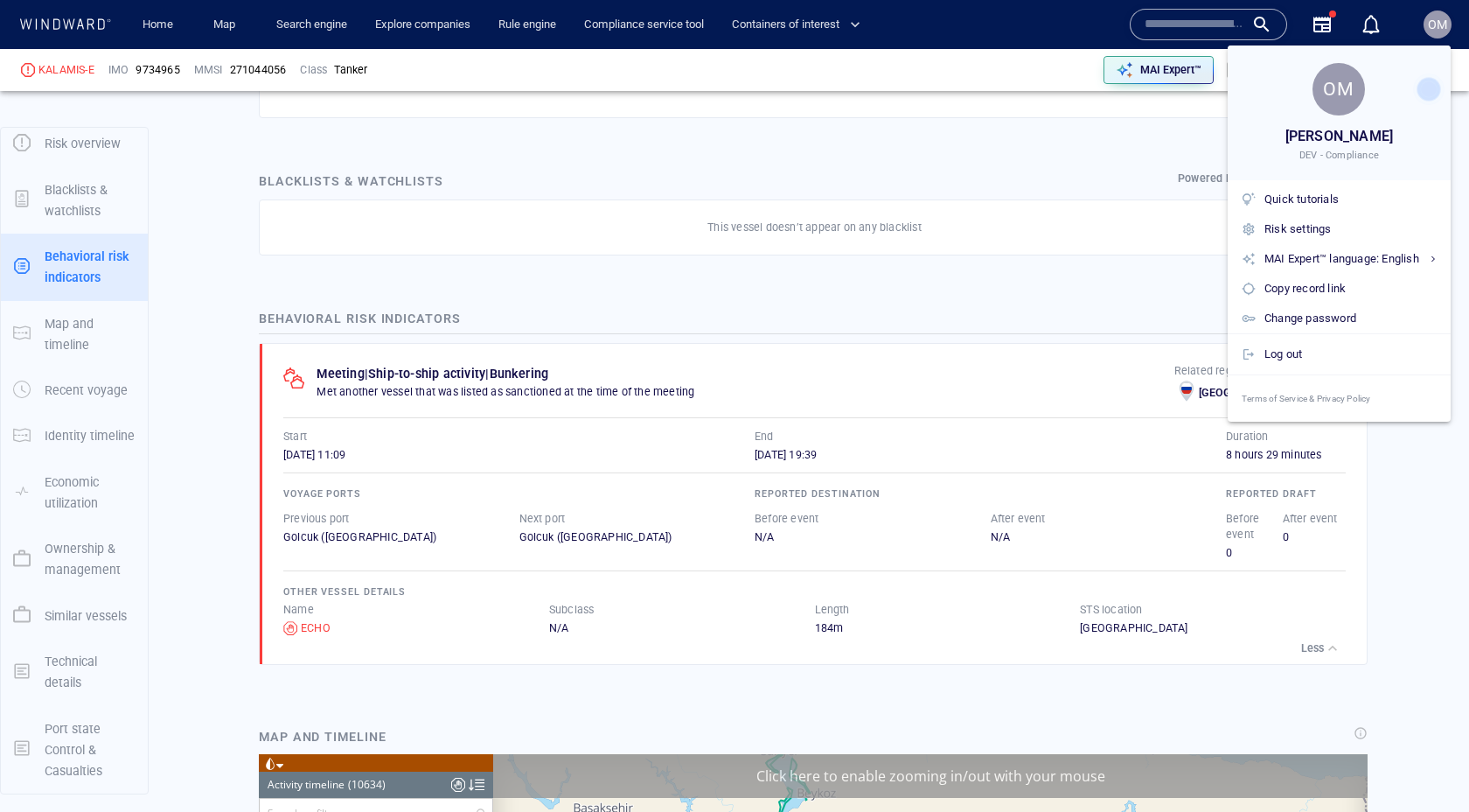
click at [1011, 107] on div at bounding box center [734, 406] width 1469 height 812
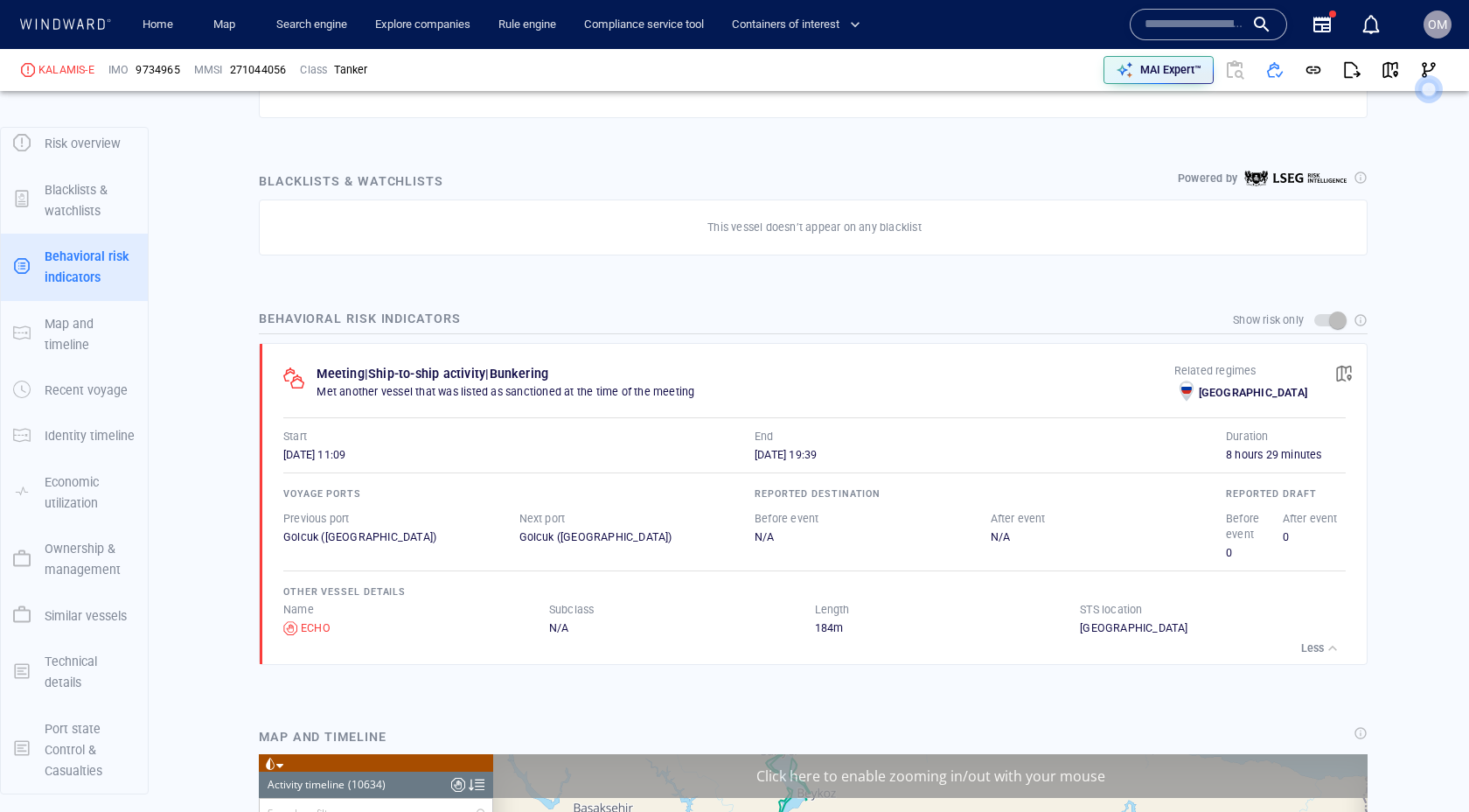
click at [851, 157] on div "Blacklists & watchlists Powered by This vessel doesn’t appear on any blacklist" at bounding box center [813, 213] width 1137 height 112
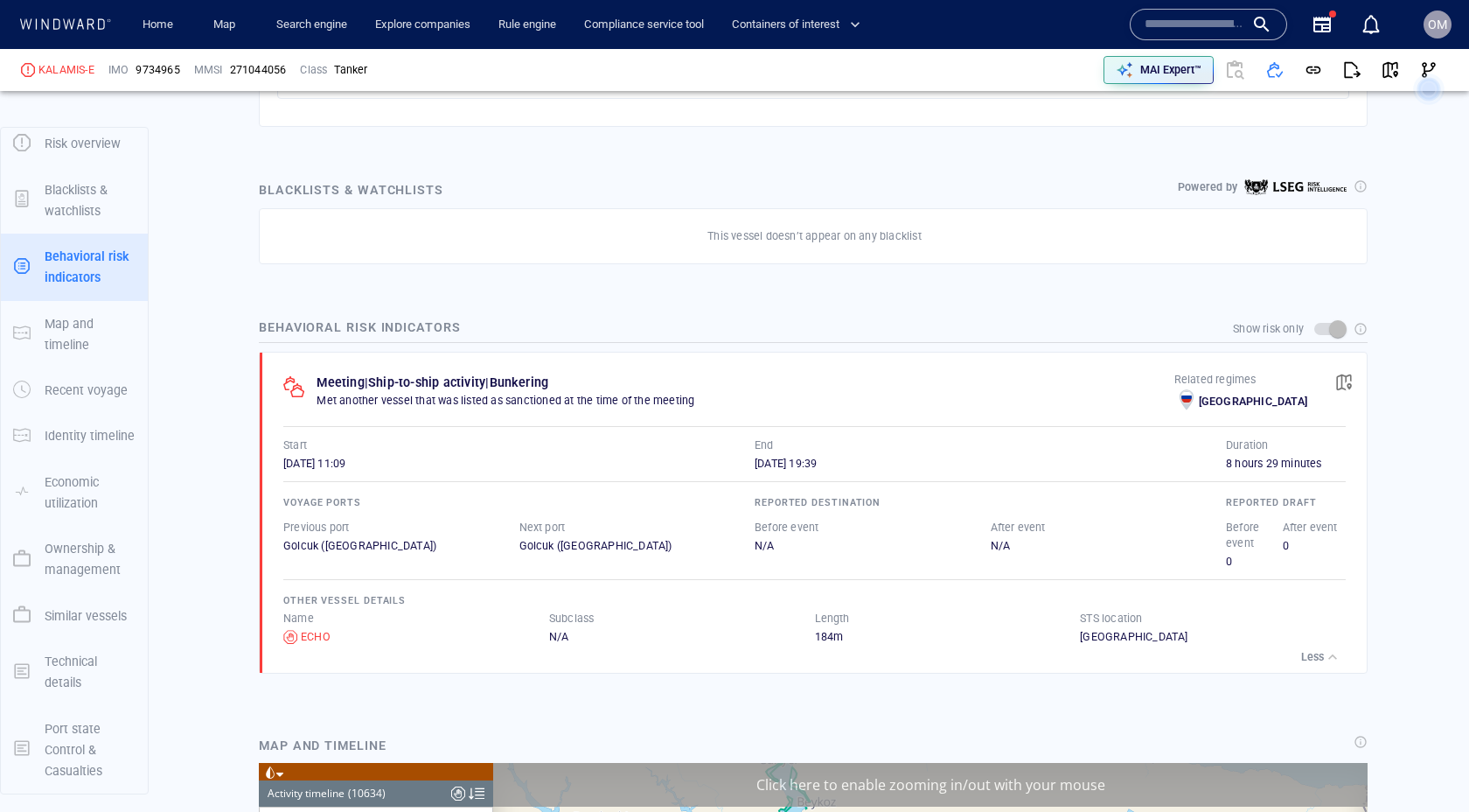
scroll to position [947, 0]
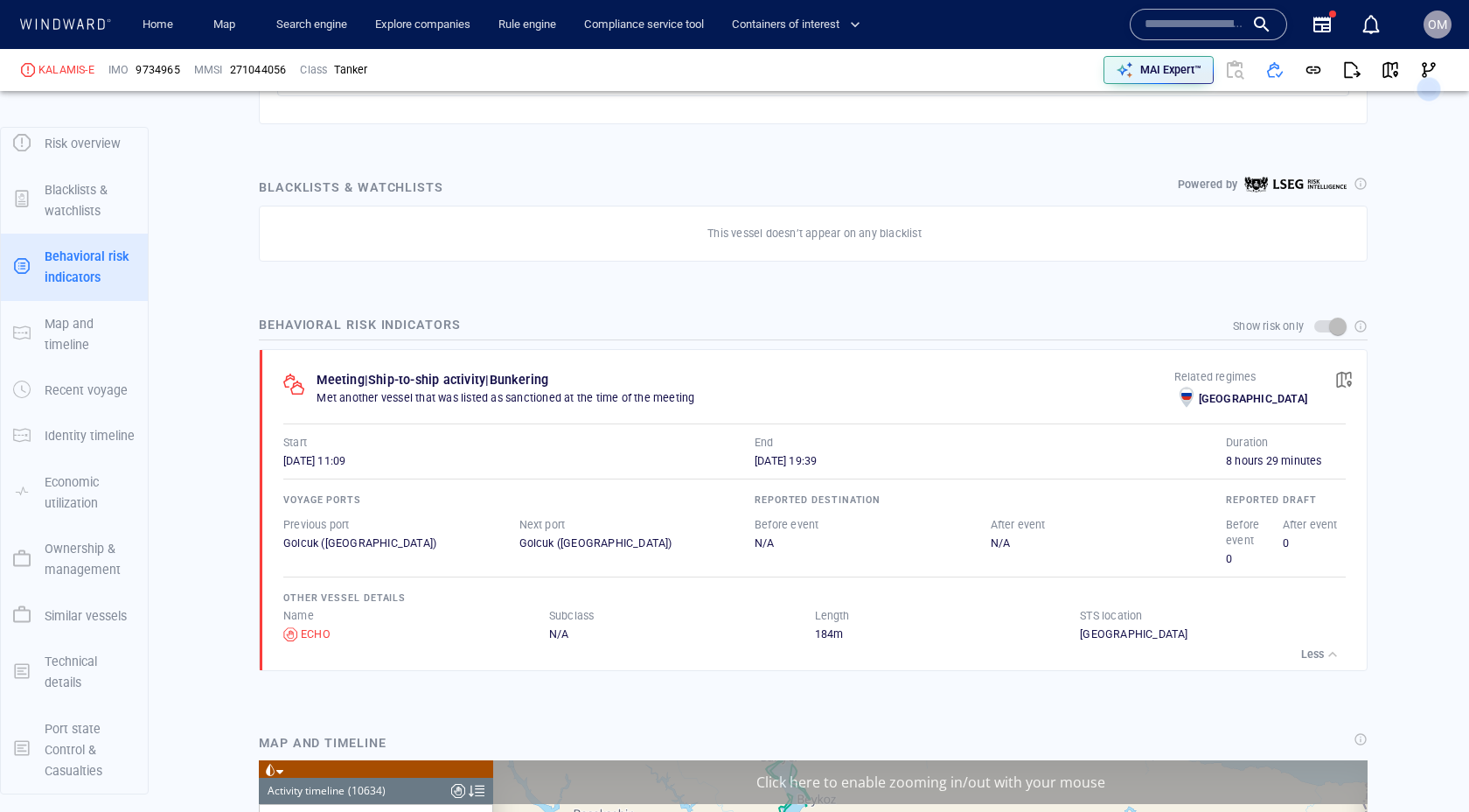
drag, startPoint x: 766, startPoint y: 460, endPoint x: 792, endPoint y: 460, distance: 26.0
click at [794, 460] on span "02/12/2024 19:39" at bounding box center [786, 460] width 62 height 13
drag, startPoint x: 765, startPoint y: 460, endPoint x: 737, endPoint y: 461, distance: 28.0
click at [737, 461] on div "Start 02/12/2024 11:09 End 02/12/2024 19:39" at bounding box center [754, 451] width 943 height 34
click at [767, 460] on span "02/12/2024 19:39" at bounding box center [786, 460] width 62 height 13
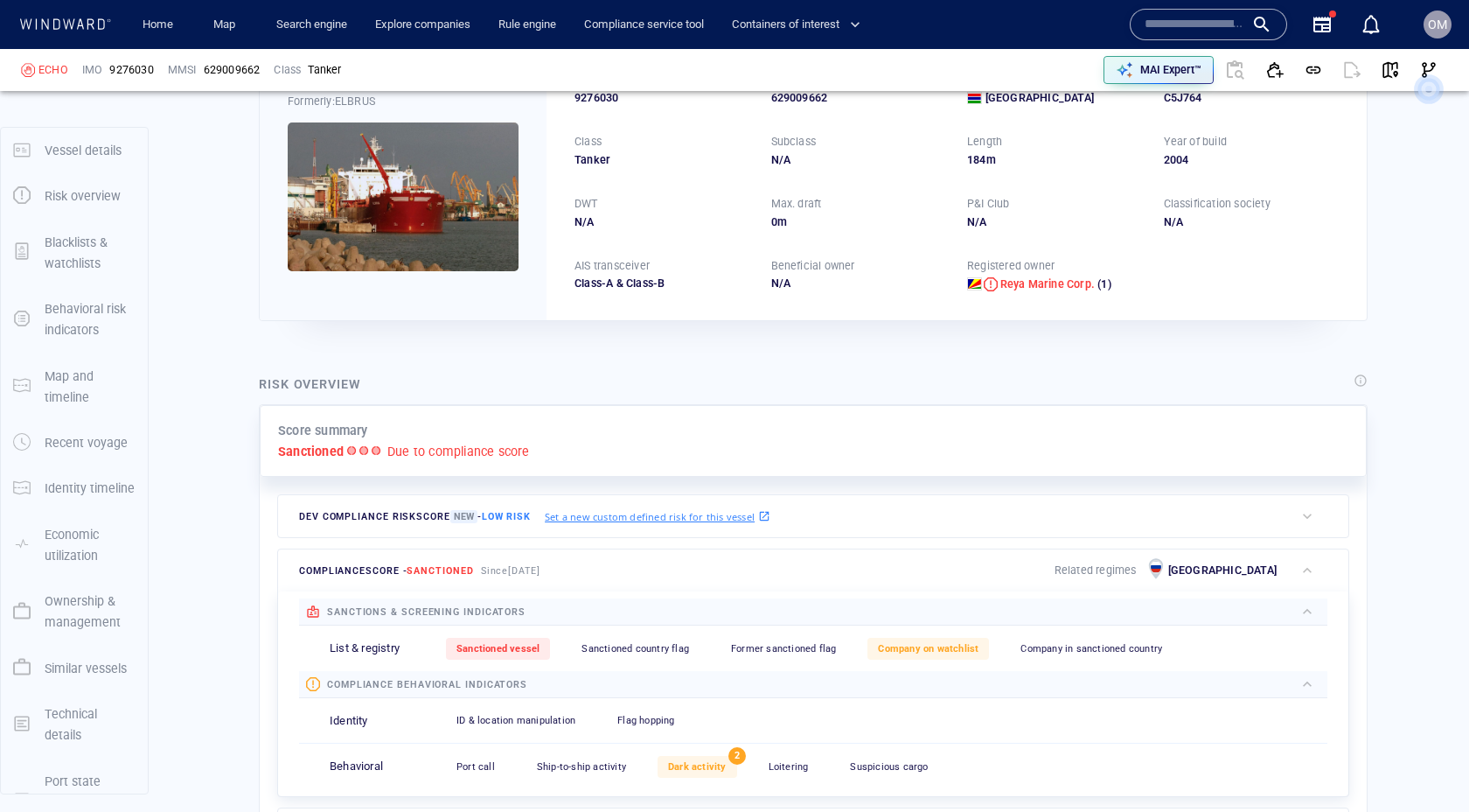
scroll to position [45, 0]
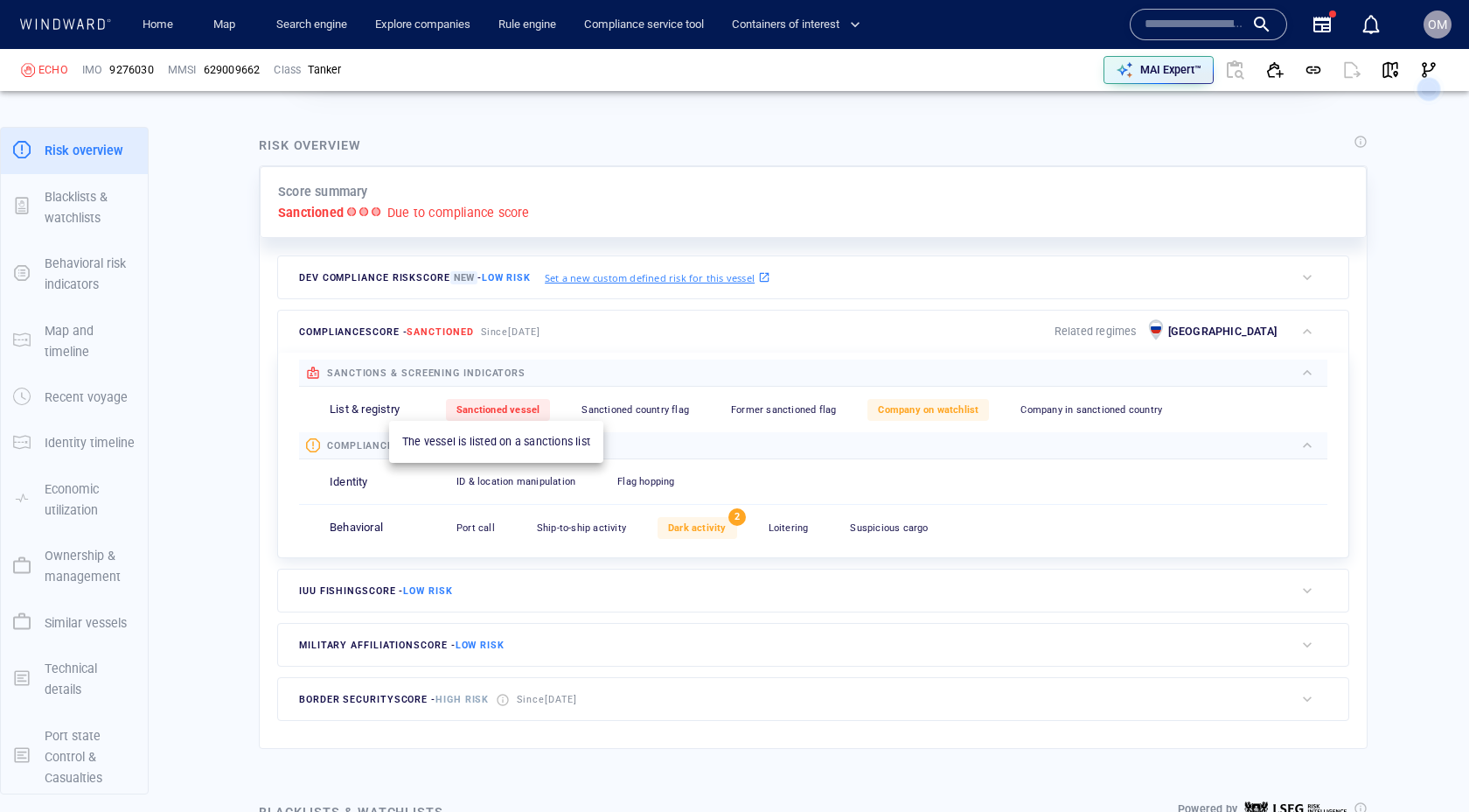
click at [476, 400] on div "Sanctioned vessel" at bounding box center [498, 409] width 104 height 22
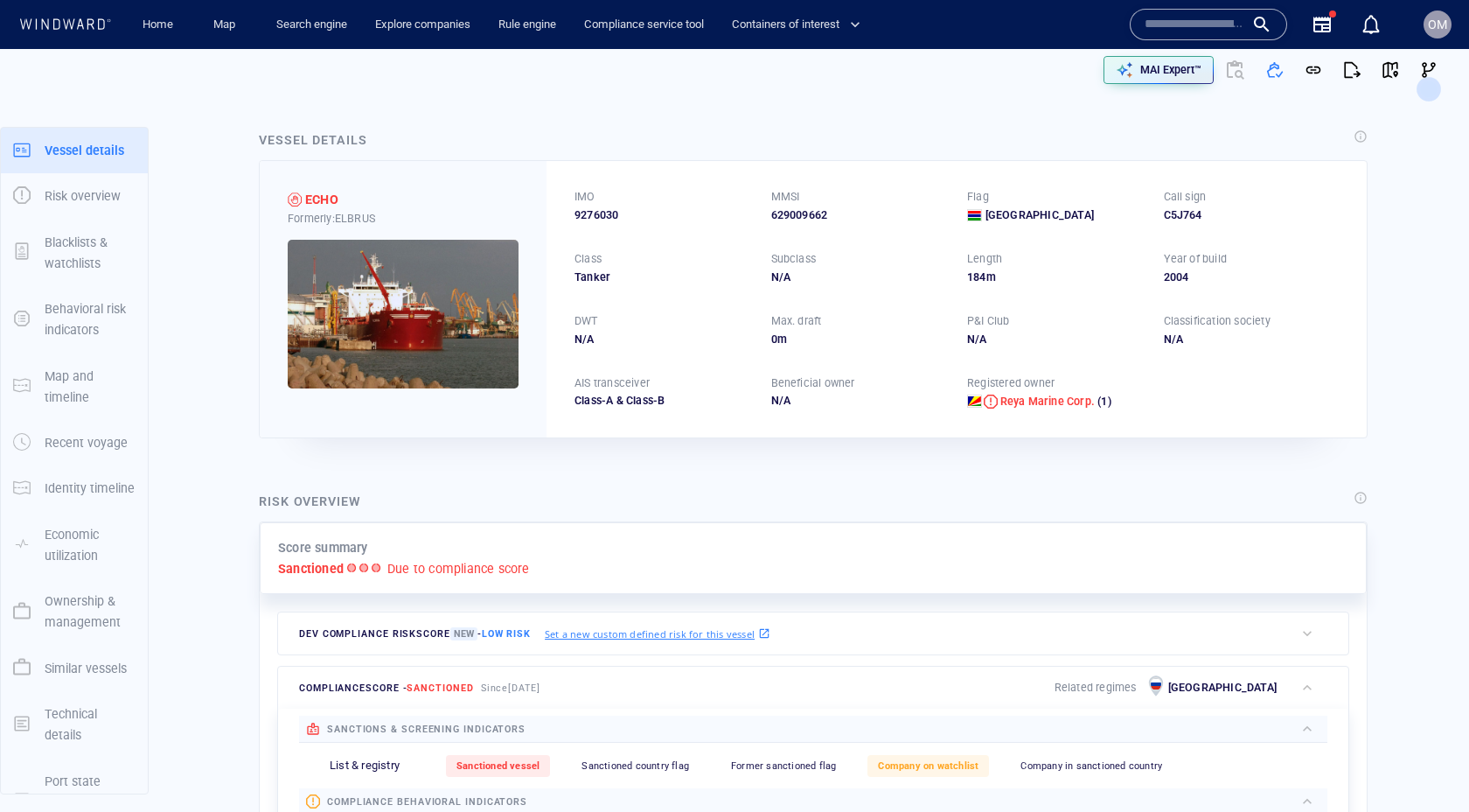
click at [605, 217] on span "9276030" at bounding box center [596, 215] width 43 height 15
copy span "9276030"
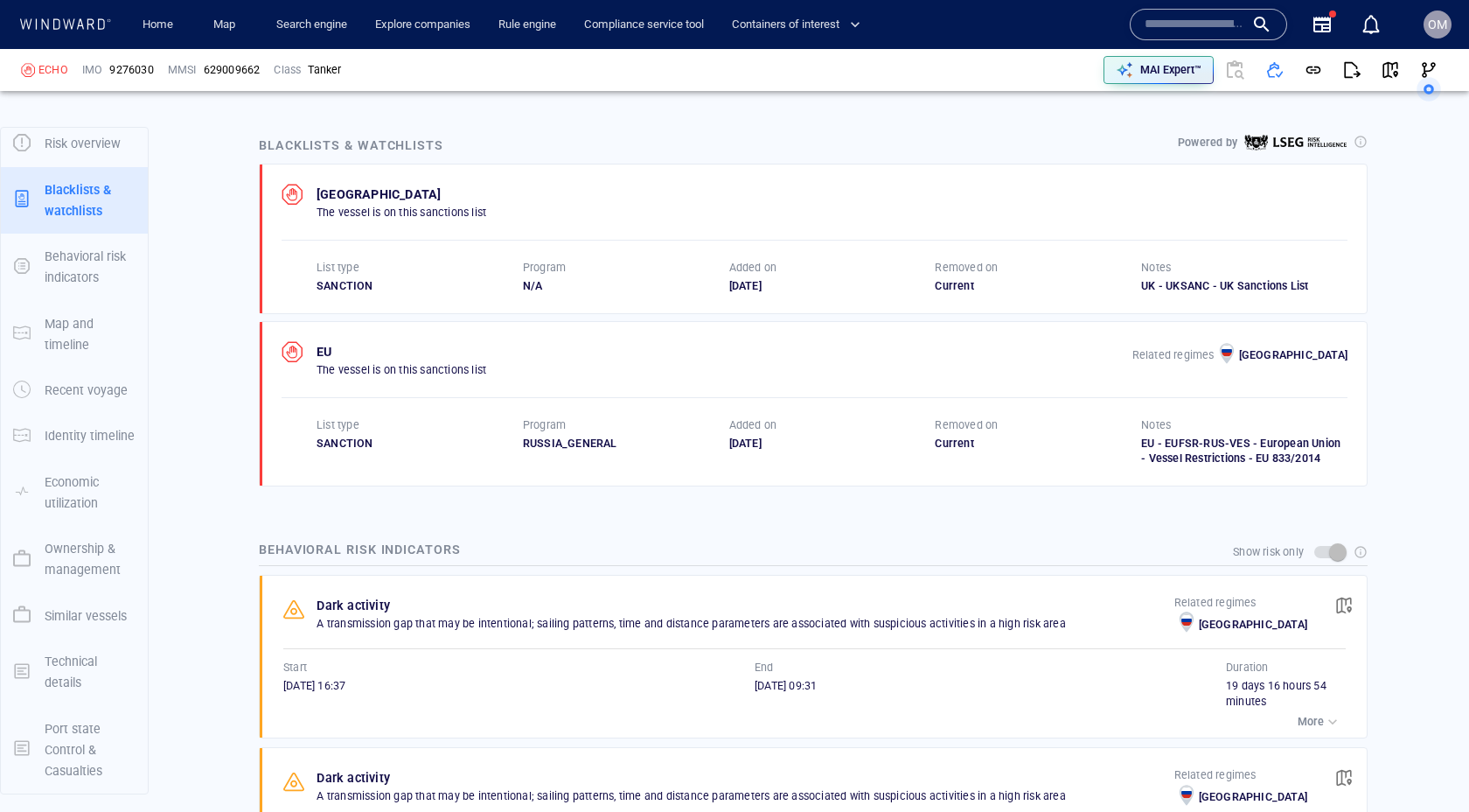
scroll to position [1020, 0]
drag, startPoint x: 777, startPoint y: 288, endPoint x: 810, endPoint y: 318, distance: 44.6
click at [831, 288] on div "List type SANCTION Program N/A Added on [DATE] Removed on Current Notes [GEOGRA…" at bounding box center [832, 278] width 1031 height 34
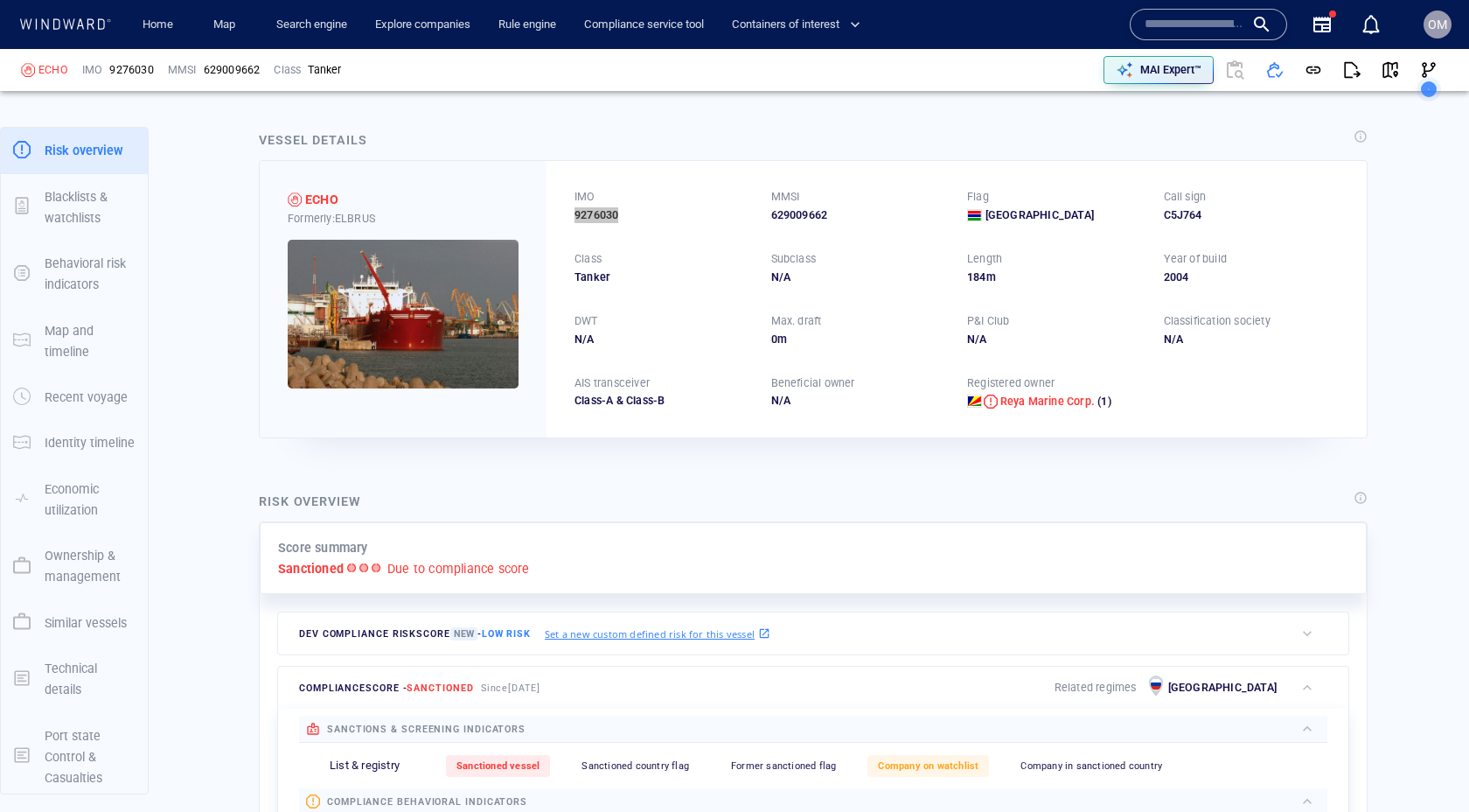
scroll to position [0, 0]
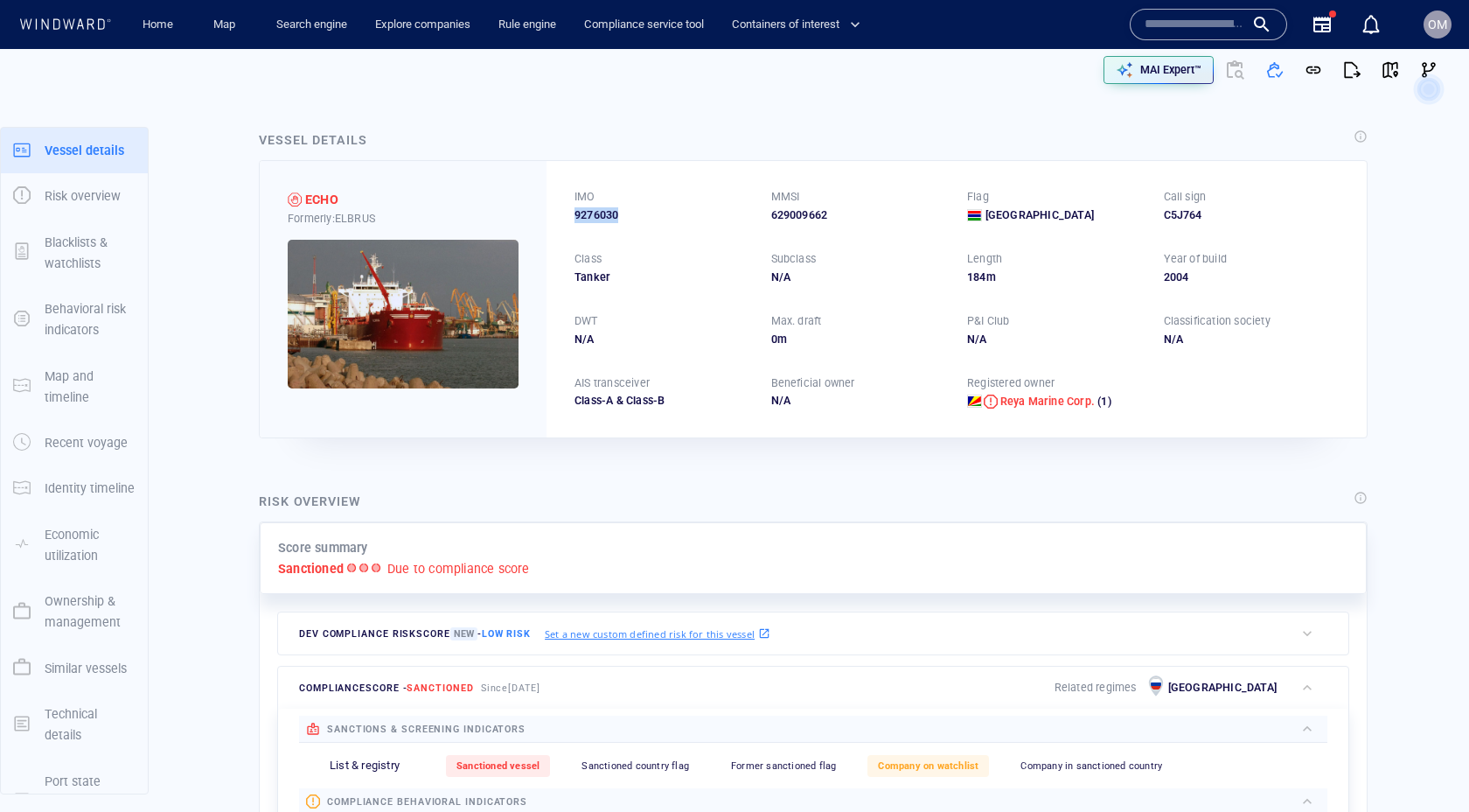
click at [594, 218] on span "9276030" at bounding box center [596, 215] width 43 height 15
copy span "9276030"
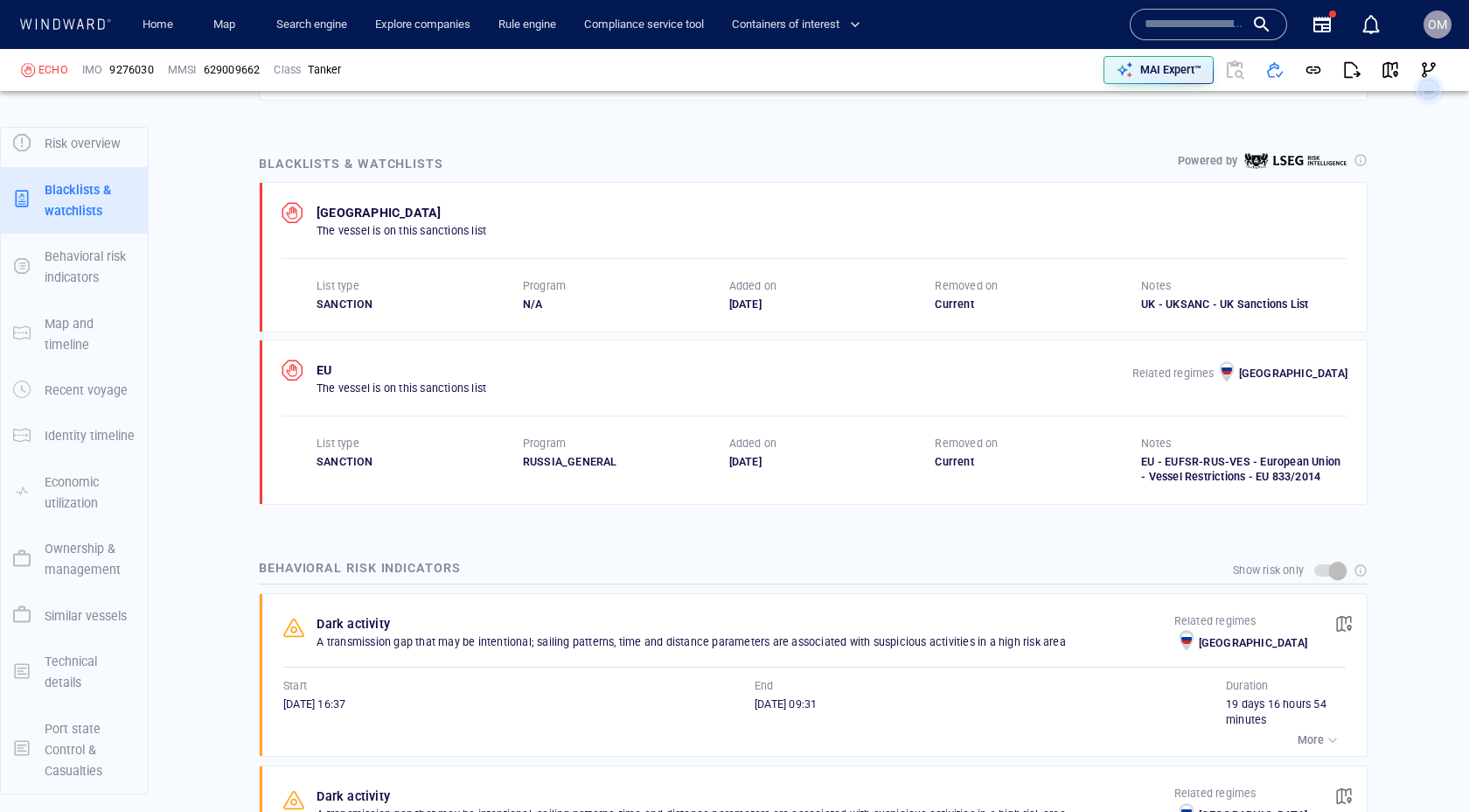
scroll to position [1007, 0]
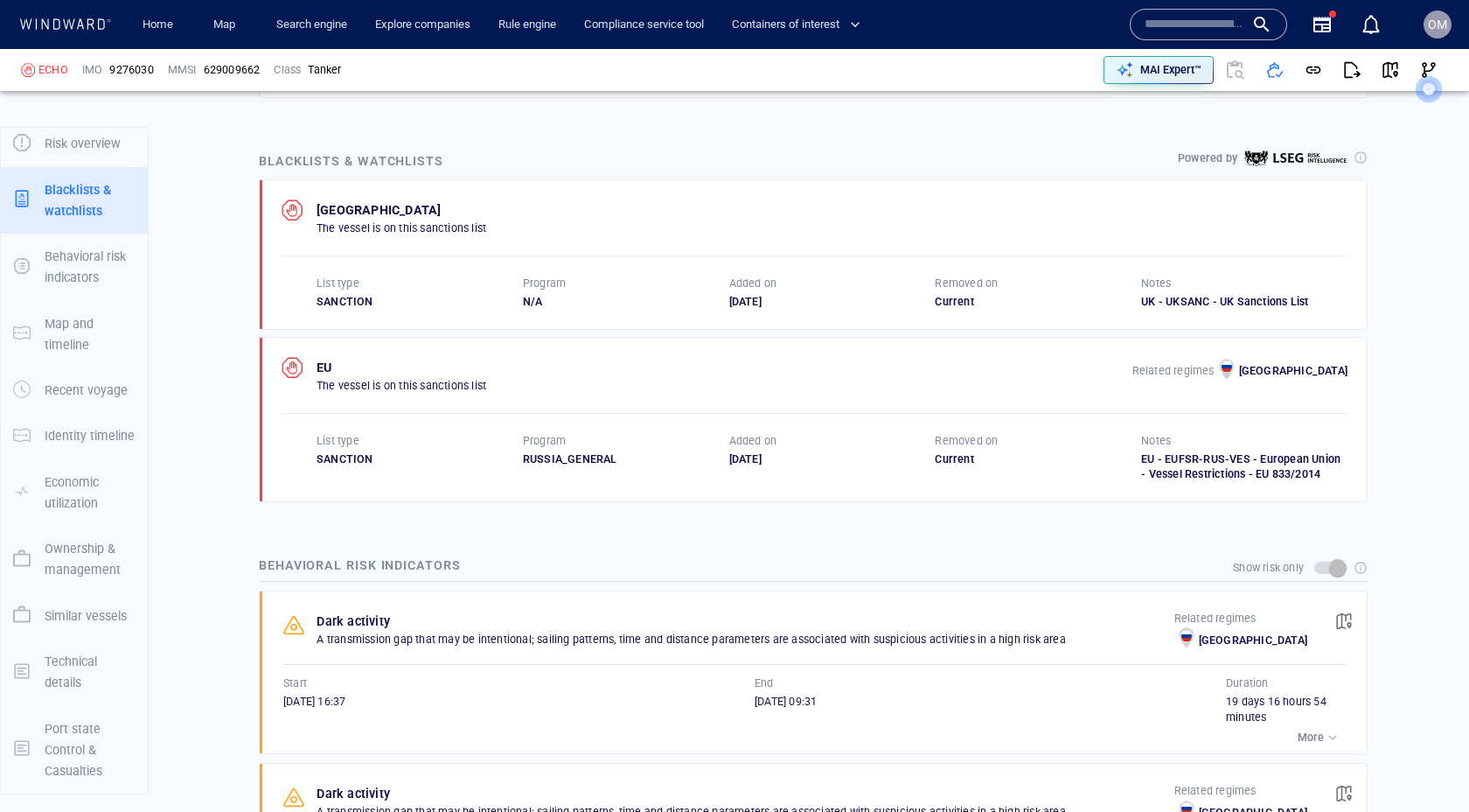
click at [757, 458] on div "[DATE]" at bounding box center [832, 458] width 206 height 15
drag, startPoint x: 730, startPoint y: 458, endPoint x: 763, endPoint y: 456, distance: 33.1
click at [762, 456] on div "[DATE]" at bounding box center [832, 458] width 206 height 15
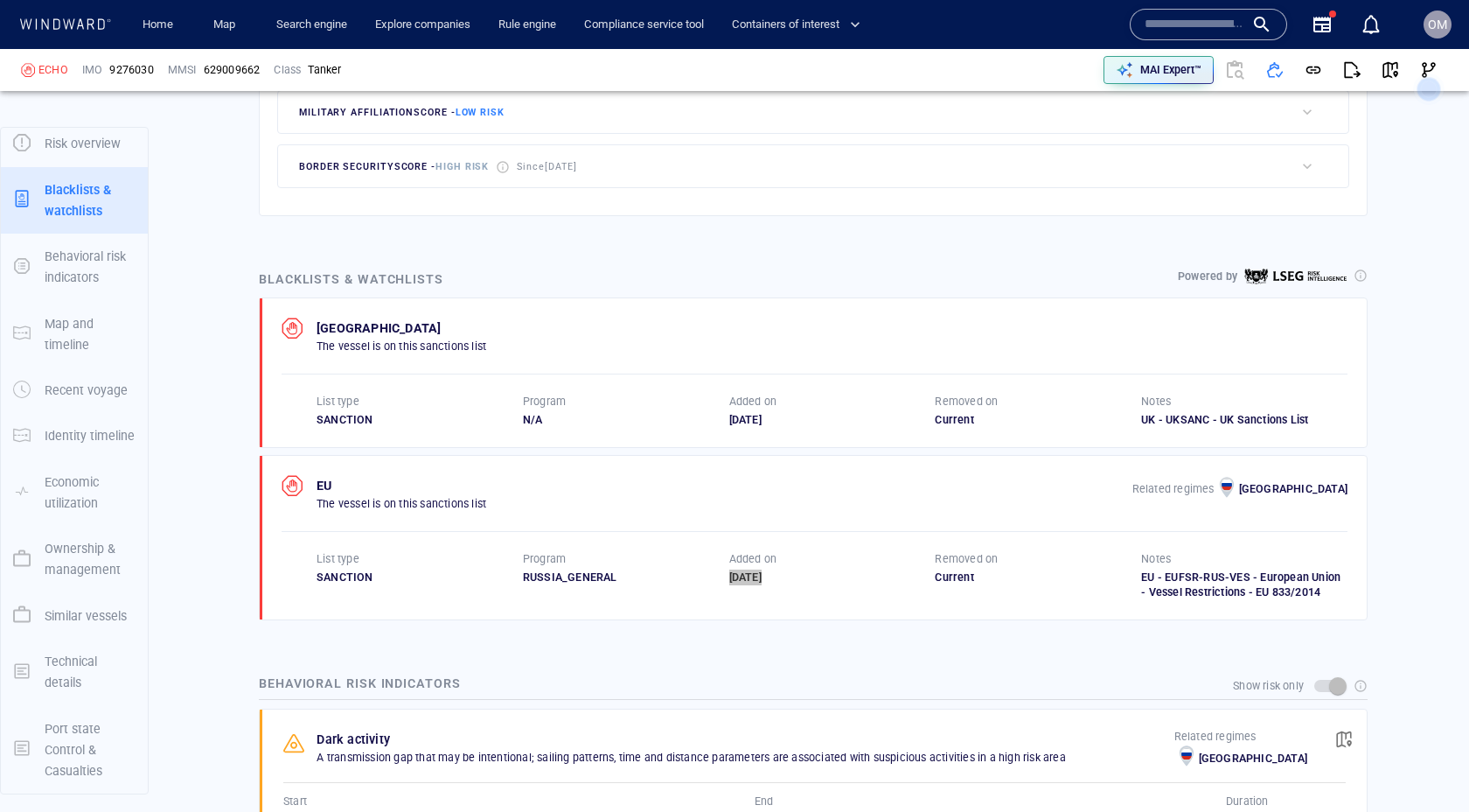
scroll to position [881, 0]
